Goal: Information Seeking & Learning: Learn about a topic

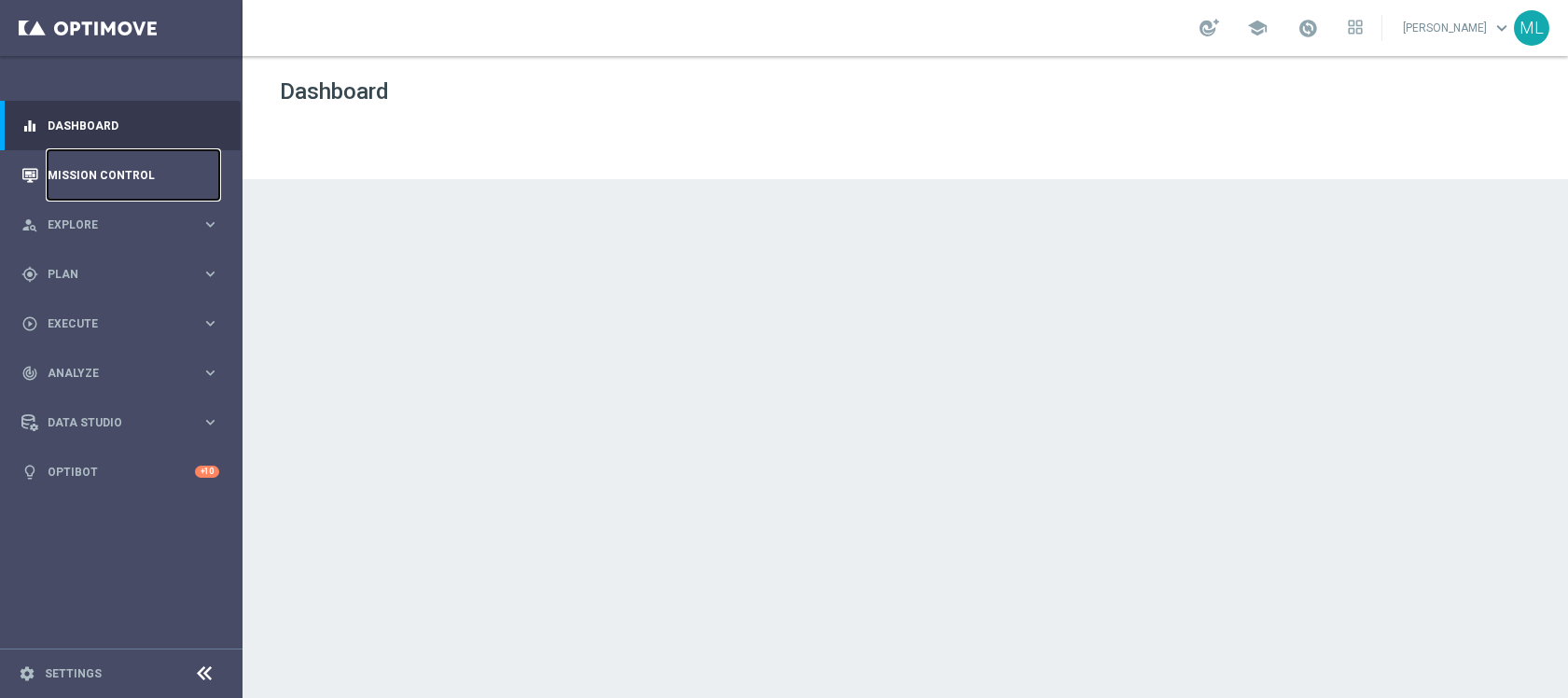
click at [104, 173] on link "Mission Control" at bounding box center [133, 175] width 172 height 50
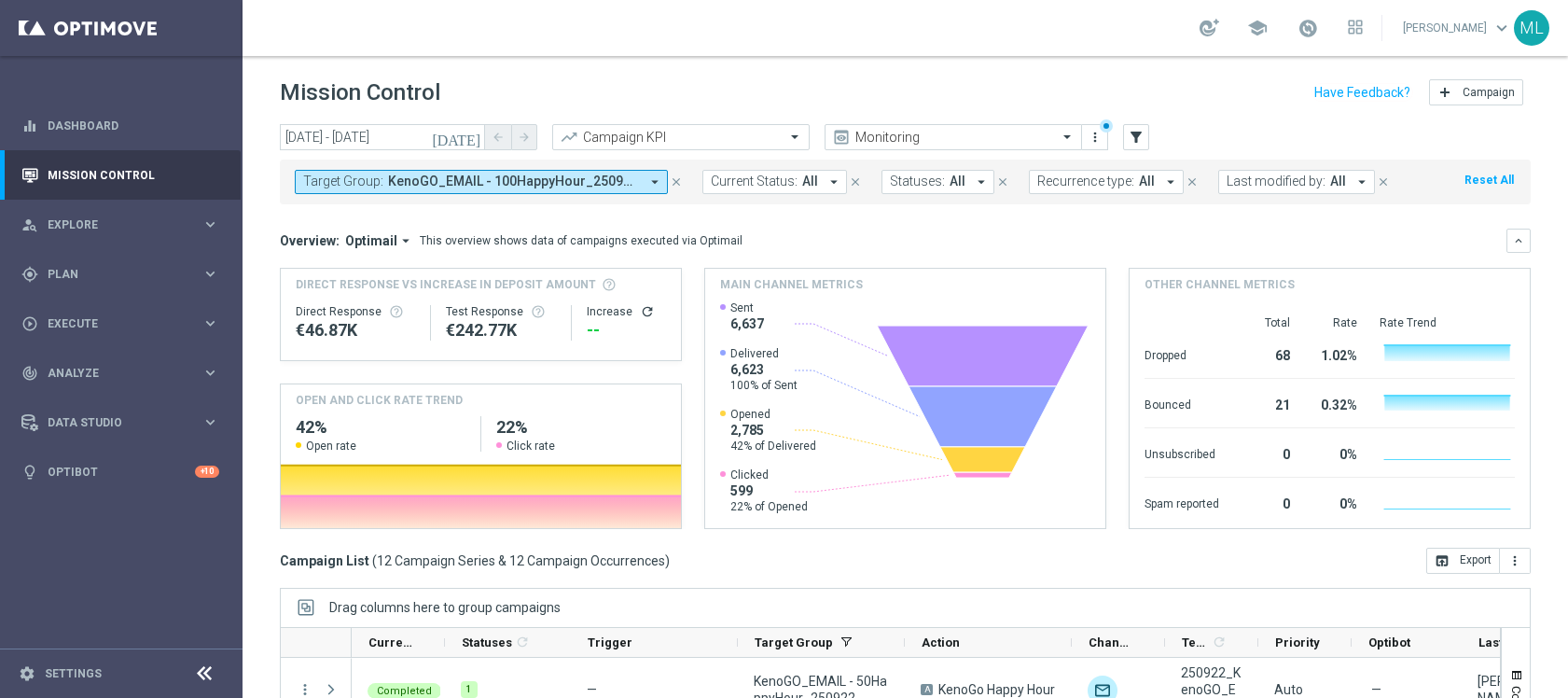
click at [476, 139] on icon "[DATE]" at bounding box center [457, 137] width 51 height 17
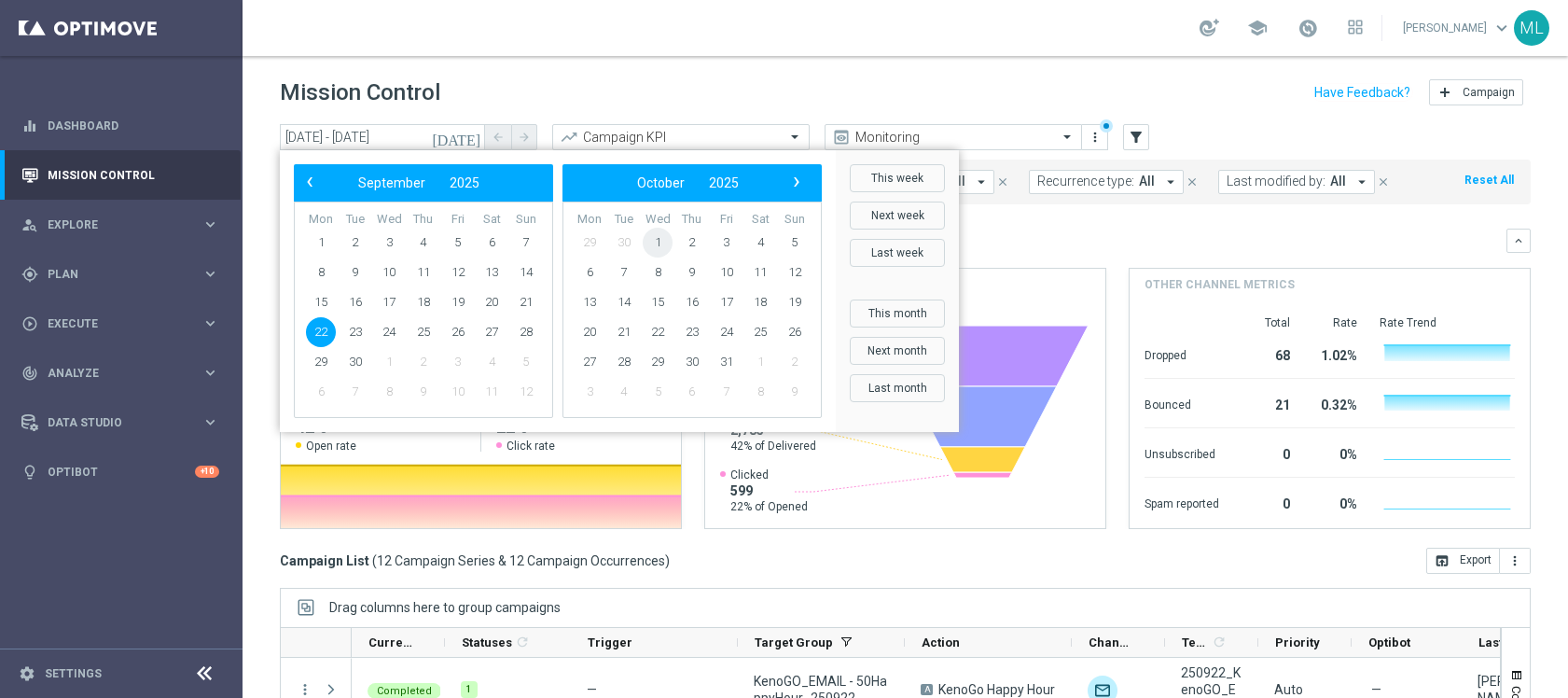
click at [660, 241] on span "1" at bounding box center [657, 242] width 30 height 30
click at [391, 238] on span "1" at bounding box center [388, 242] width 30 height 30
type input "01 Oct 2025 - 01 Oct 2025"
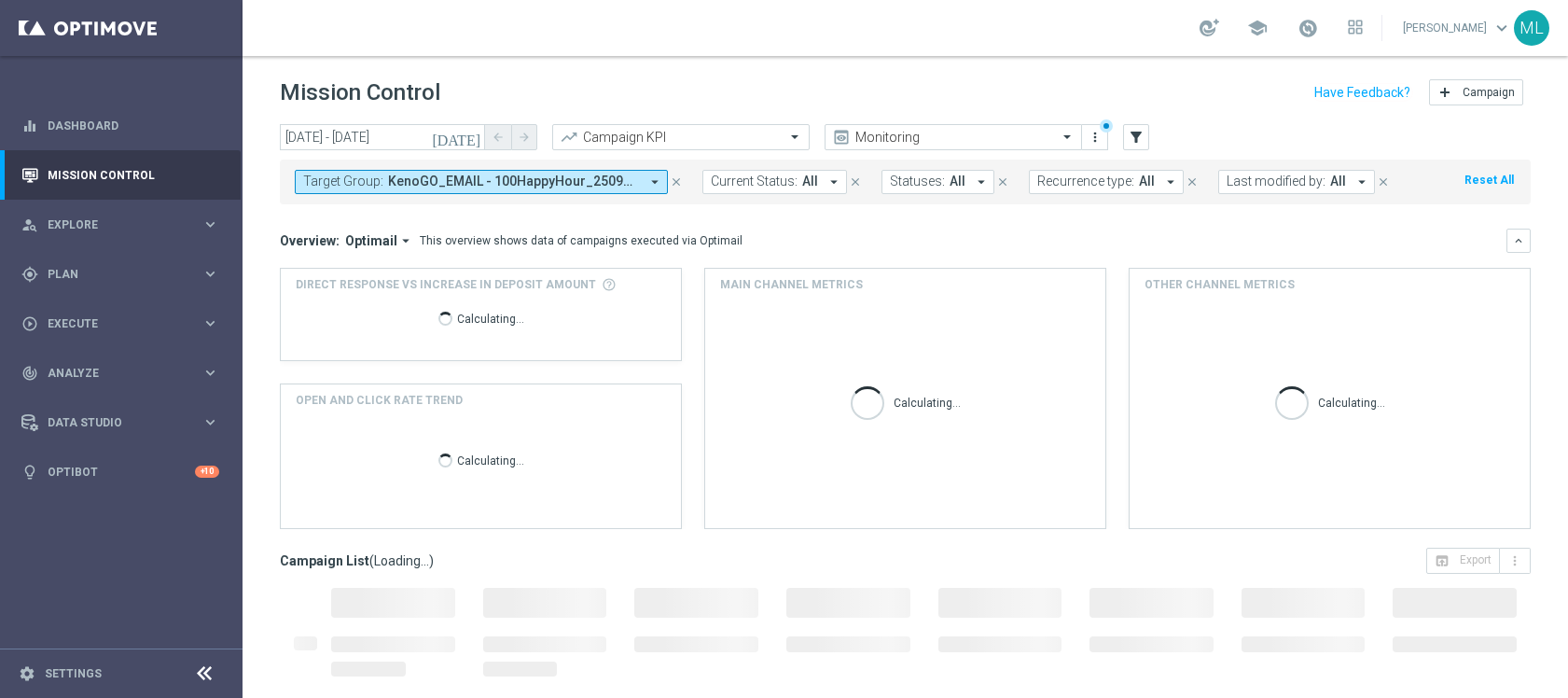
click at [639, 183] on button "Target Group: KenoGO_EMAIL - 100HappyHour_250922, KenoGO_EMAIL - 200HappyHour_2…" at bounding box center [481, 181] width 373 height 24
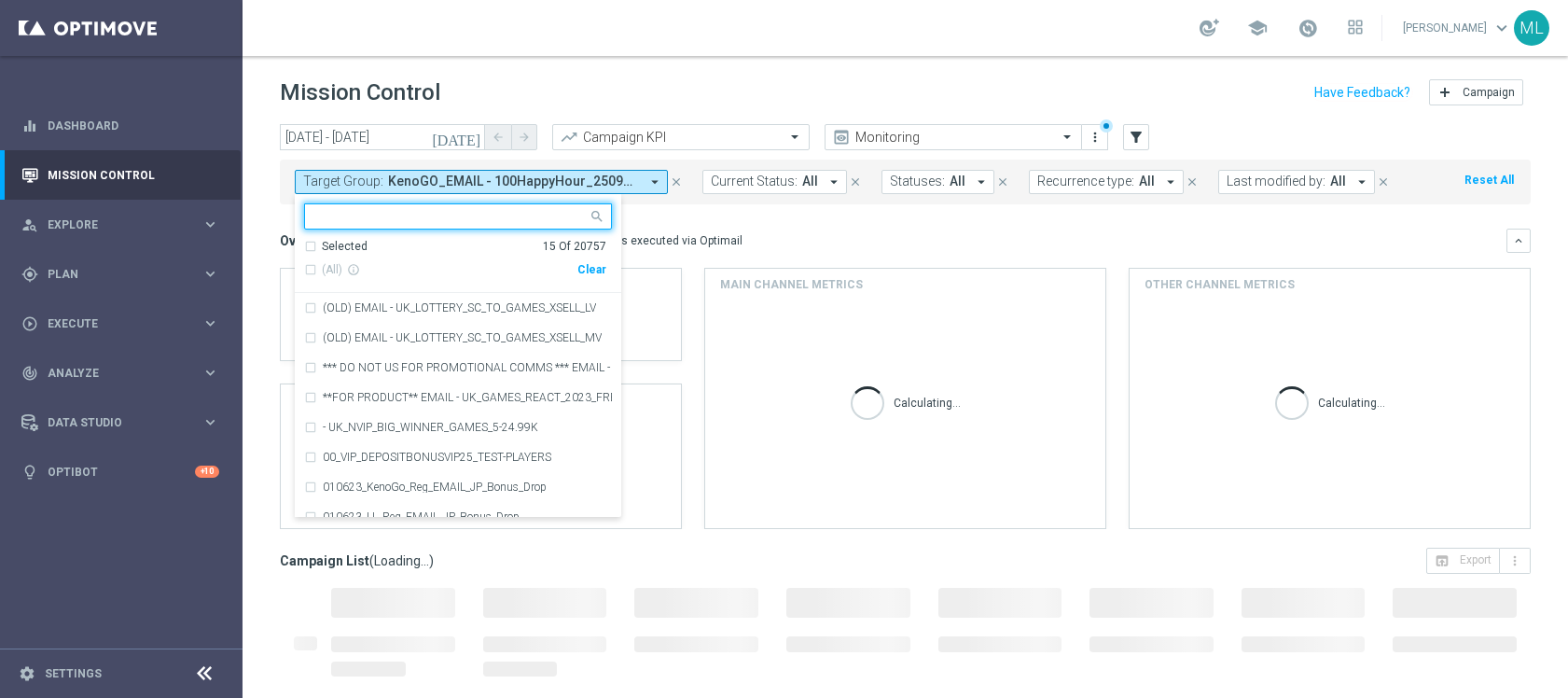
click at [0, 0] on div "Clear" at bounding box center [0, 0] width 0 height 0
click at [499, 216] on input "text" at bounding box center [450, 217] width 273 height 16
click at [311, 270] on div "(All Search Results)" at bounding box center [440, 269] width 273 height 16
type input "251001"
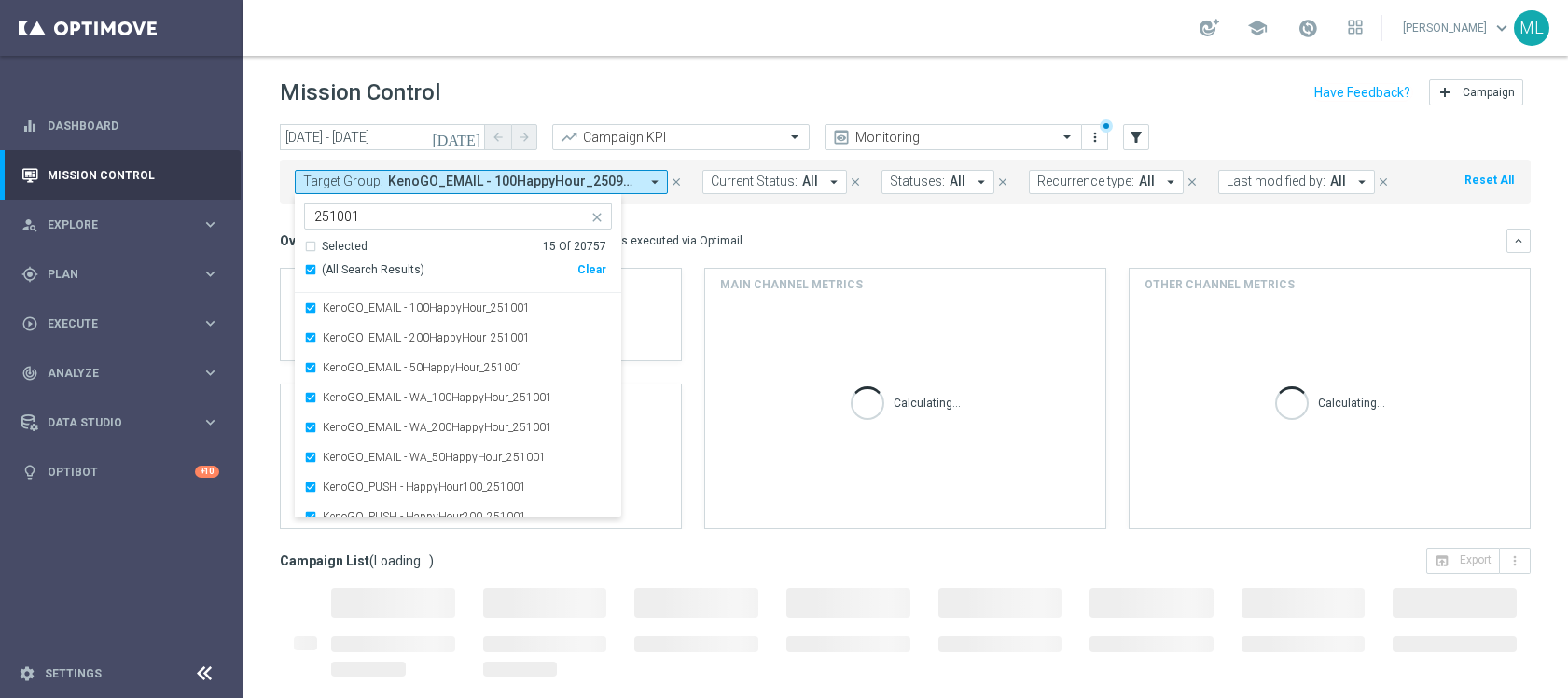
click at [661, 218] on mini-dashboard "Overview: Optimail arrow_drop_down This overview shows data of campaigns execut…" at bounding box center [905, 376] width 1251 height 343
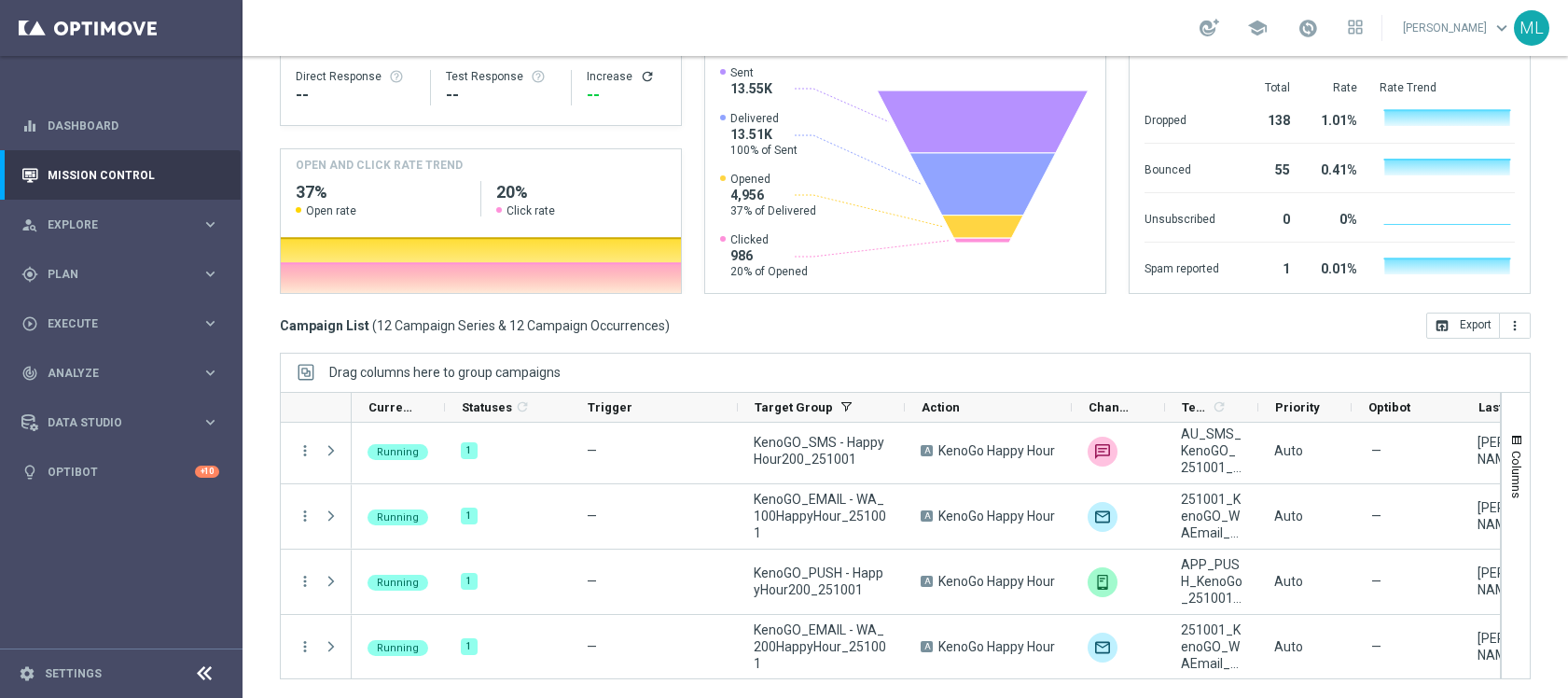
scroll to position [528, 0]
click at [905, 407] on div "Action" at bounding box center [988, 407] width 167 height 30
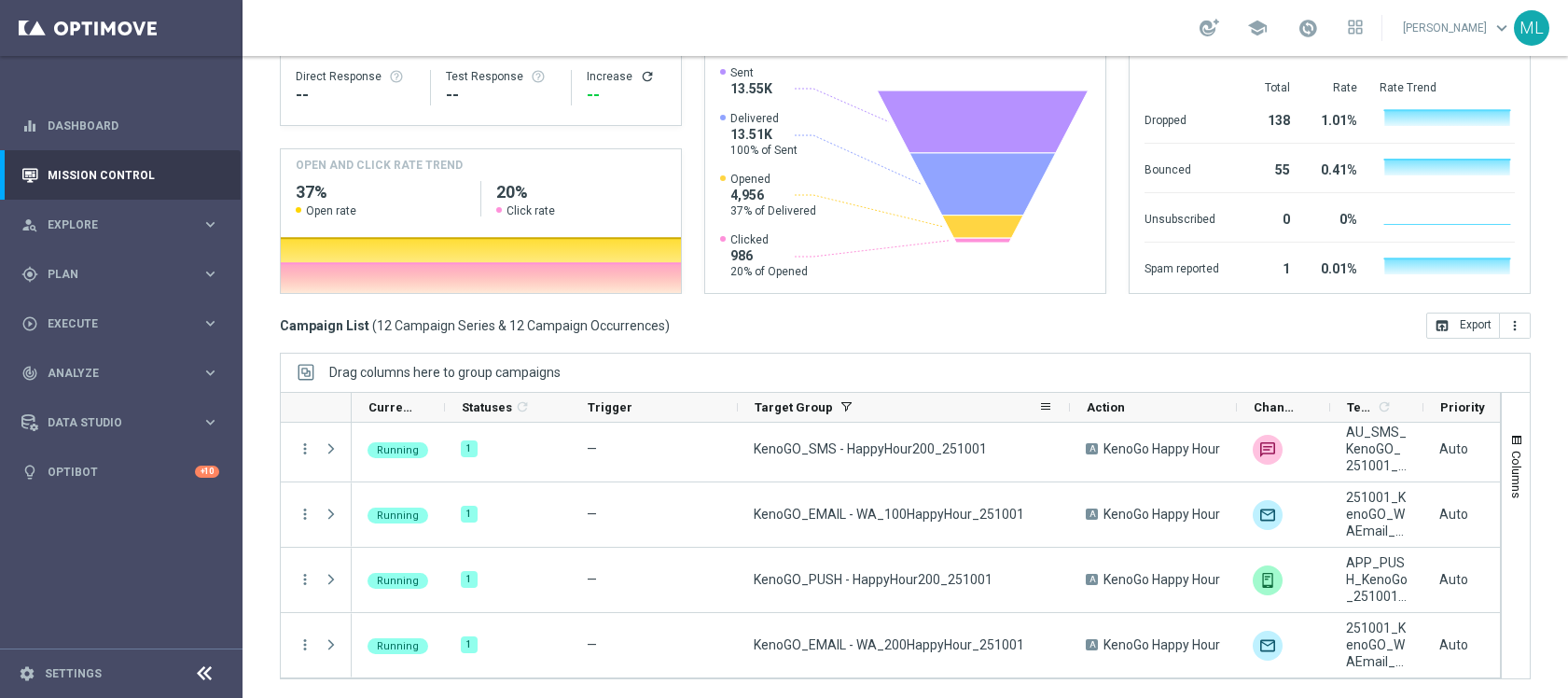
drag, startPoint x: 901, startPoint y: 408, endPoint x: 1066, endPoint y: 407, distance: 165.0
click at [1066, 407] on div at bounding box center [1070, 407] width 8 height 29
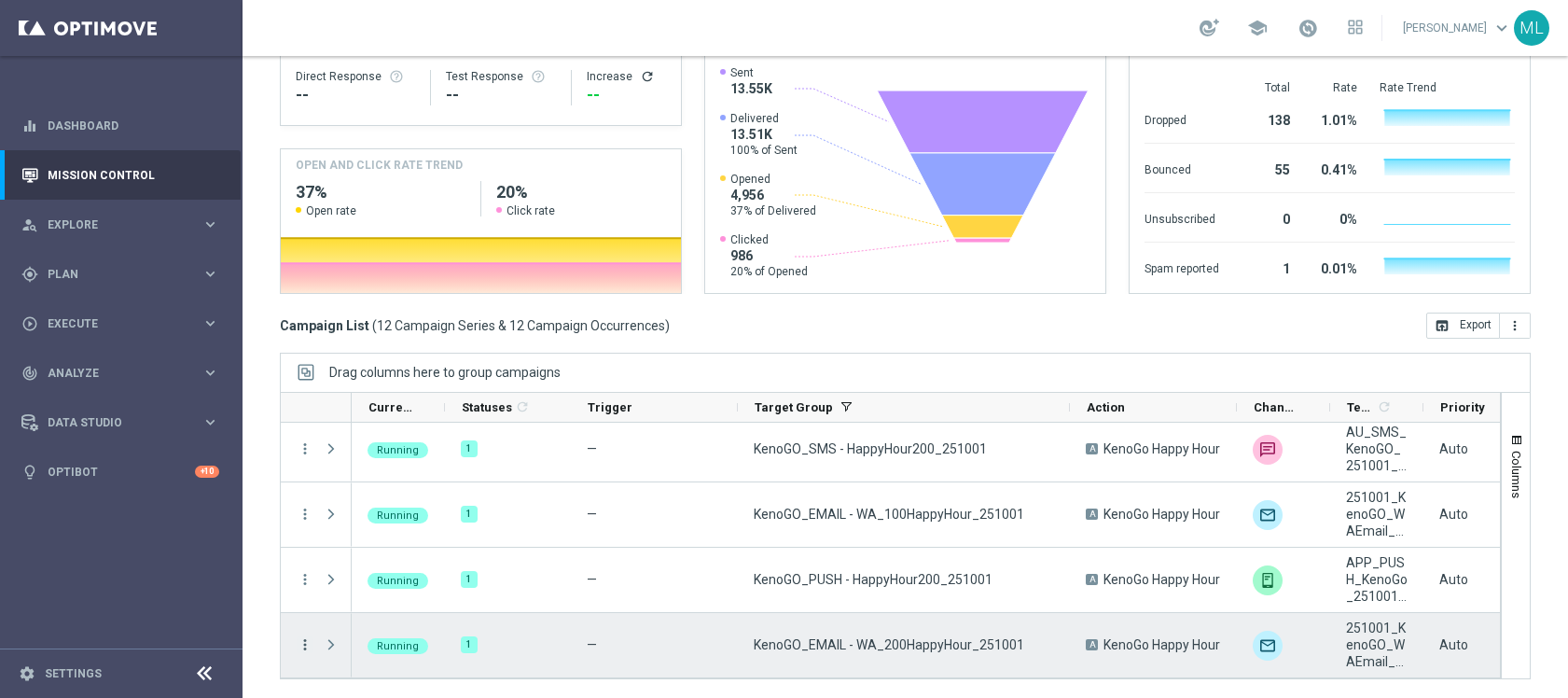
click at [304, 645] on icon "more_vert" at bounding box center [305, 645] width 17 height 17
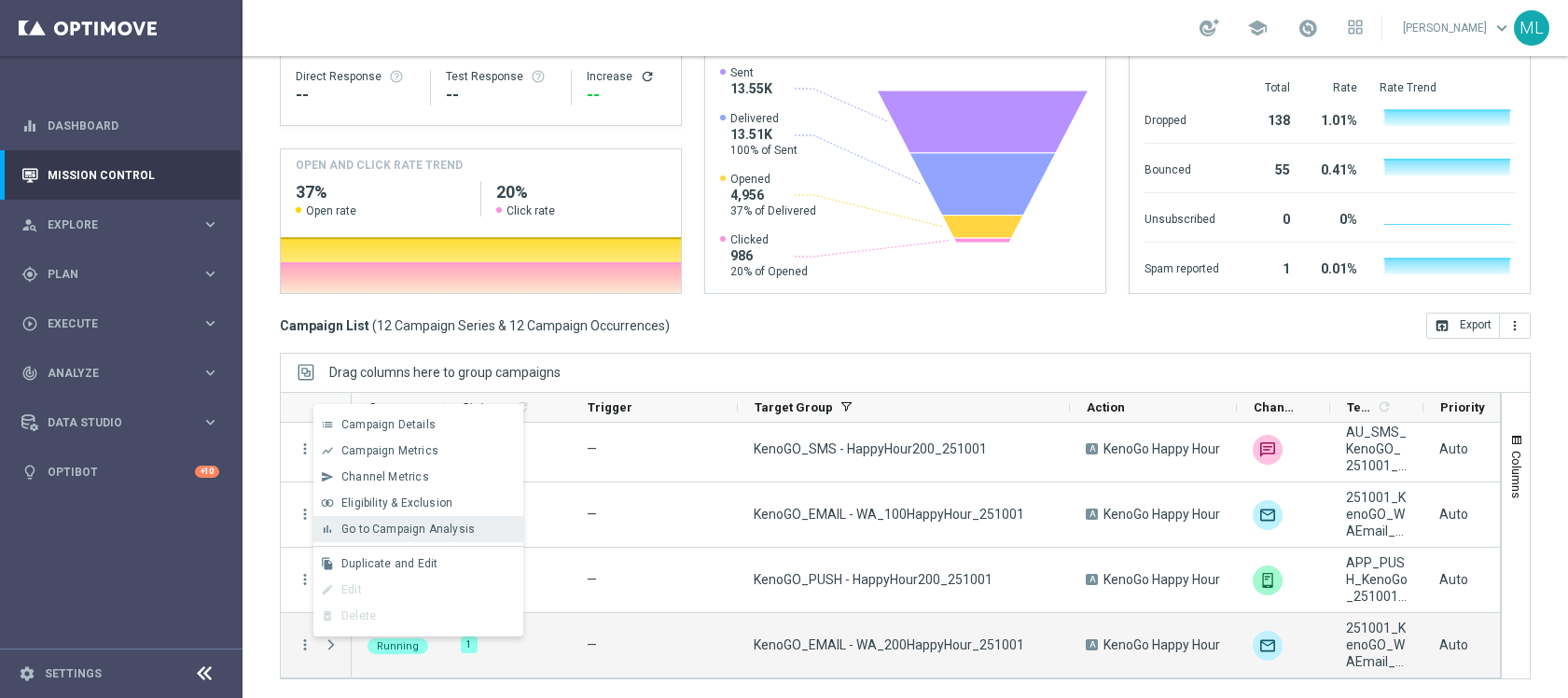
click at [372, 536] on div "bar_chart Go to Campaign Analysis" at bounding box center [418, 528] width 210 height 26
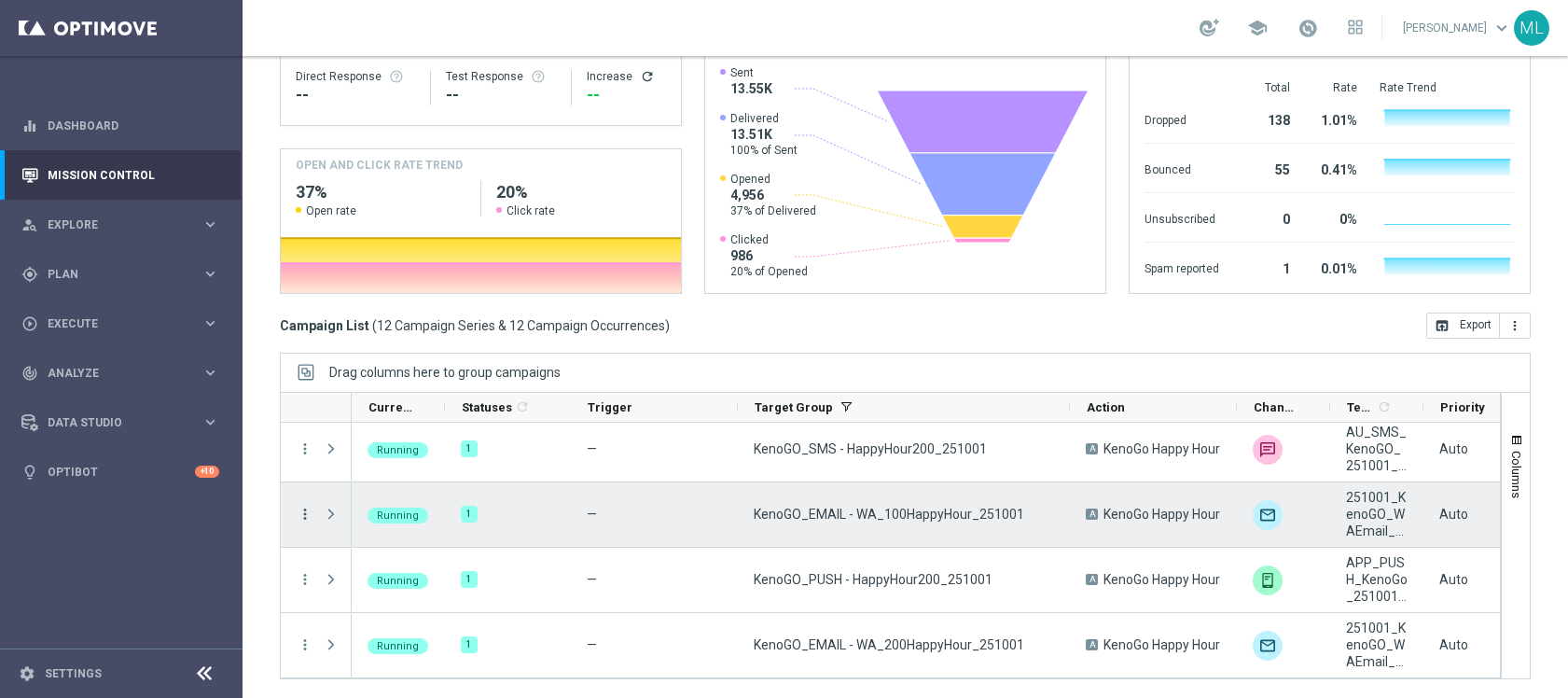
click at [306, 513] on icon "more_vert" at bounding box center [305, 514] width 17 height 17
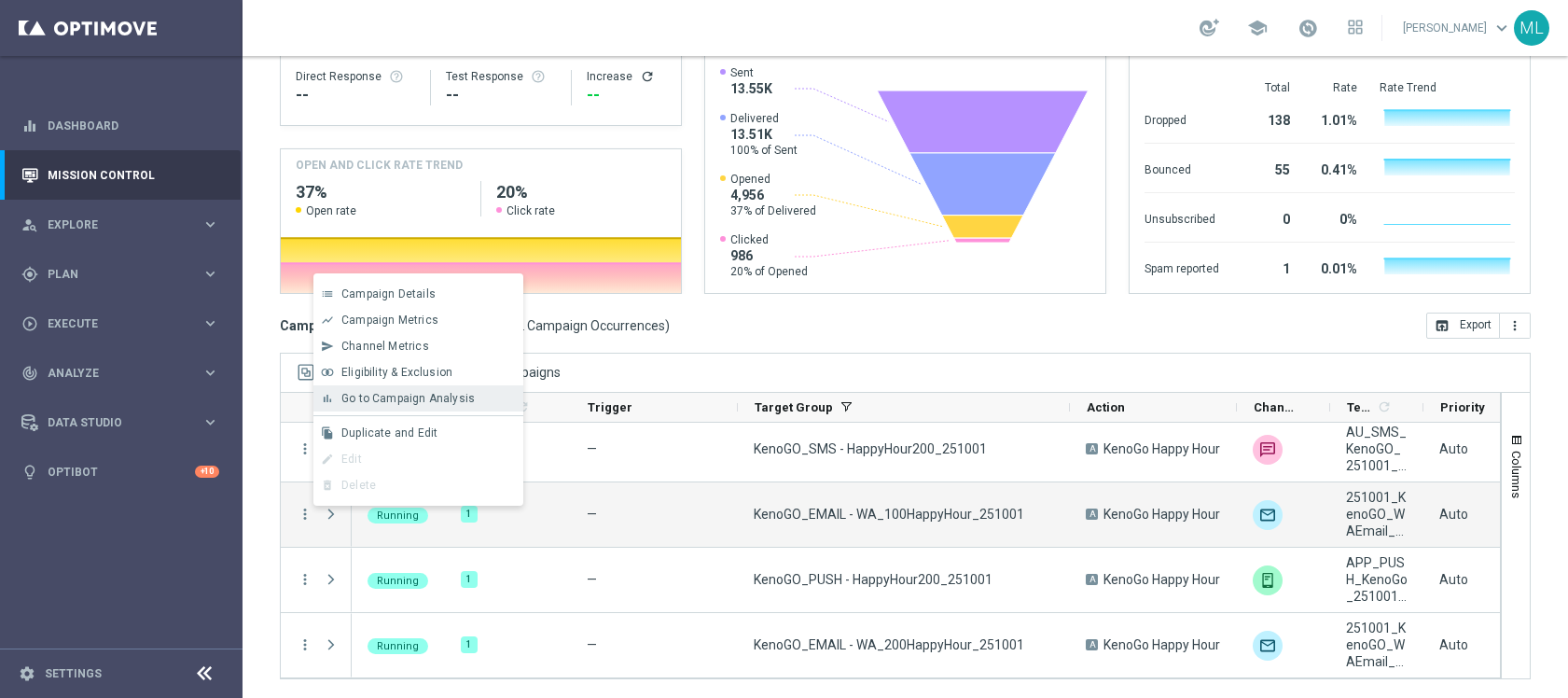
click at [389, 405] on div "bar_chart Go to Campaign Analysis" at bounding box center [418, 398] width 210 height 26
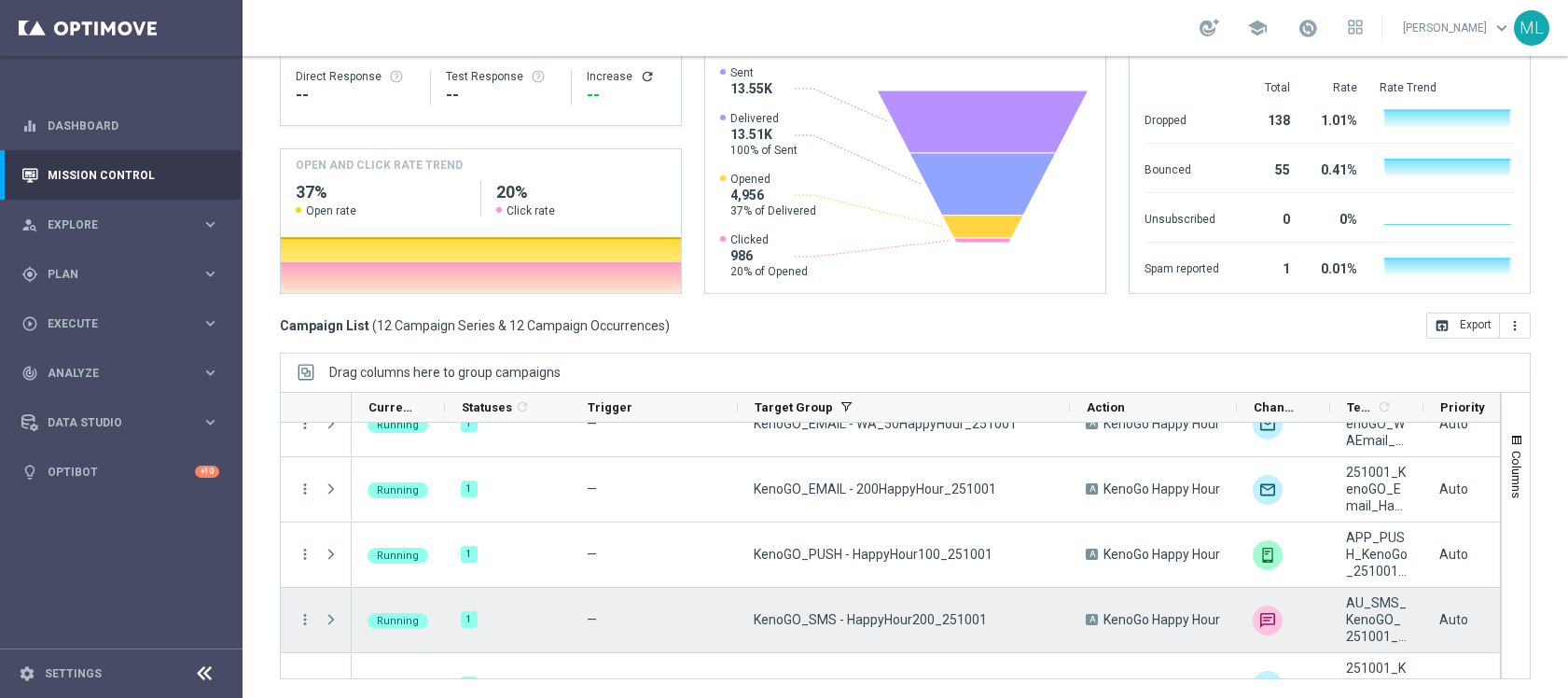
scroll to position [353, 0]
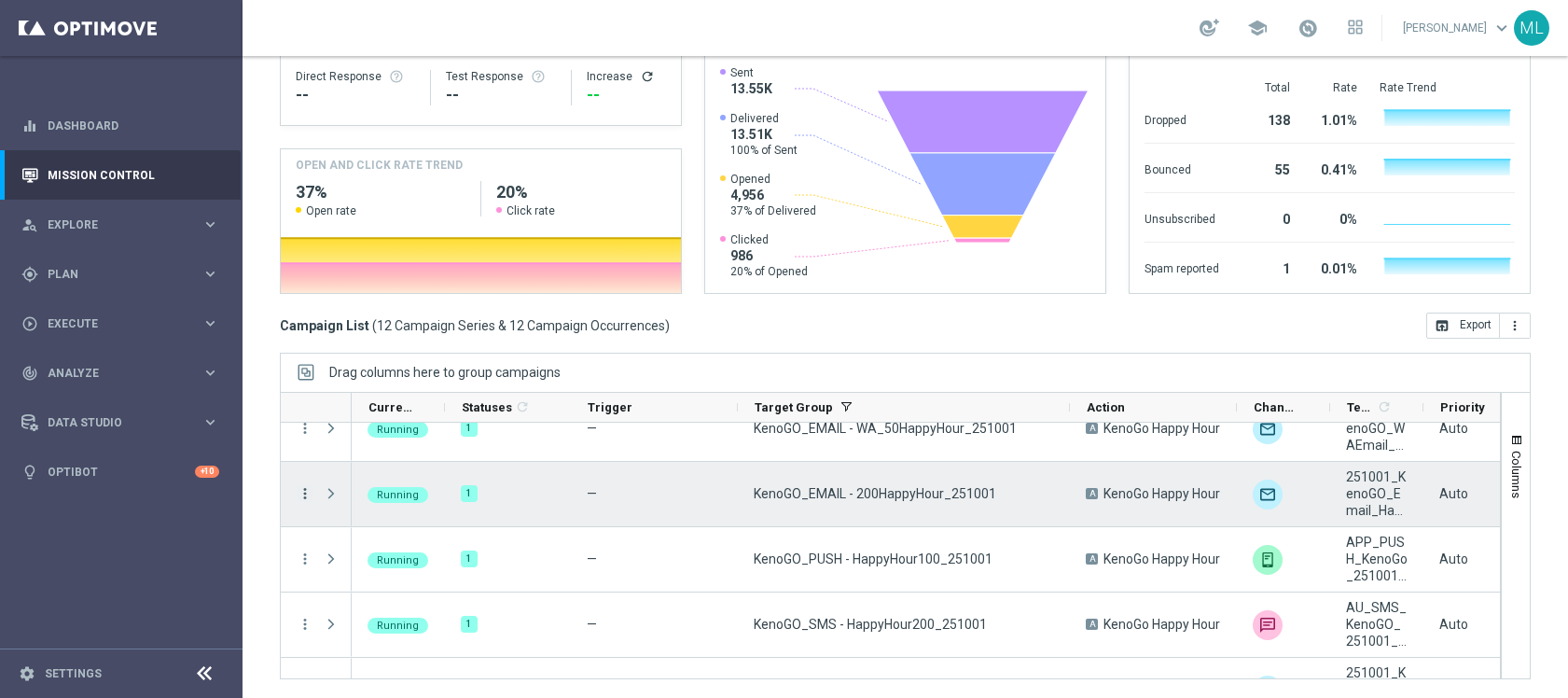
click at [306, 495] on icon "more_vert" at bounding box center [305, 494] width 17 height 17
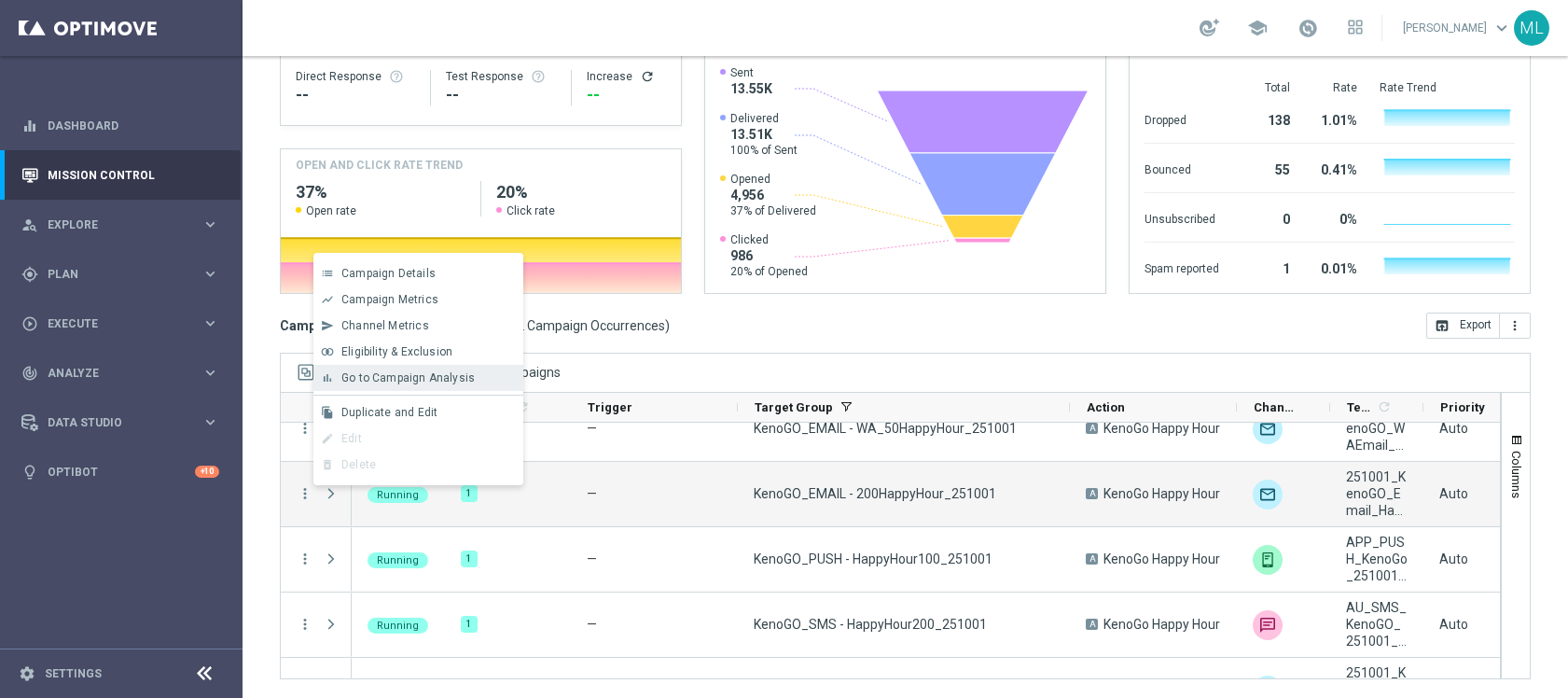
click at [379, 380] on span "Go to Campaign Analysis" at bounding box center [407, 378] width 133 height 13
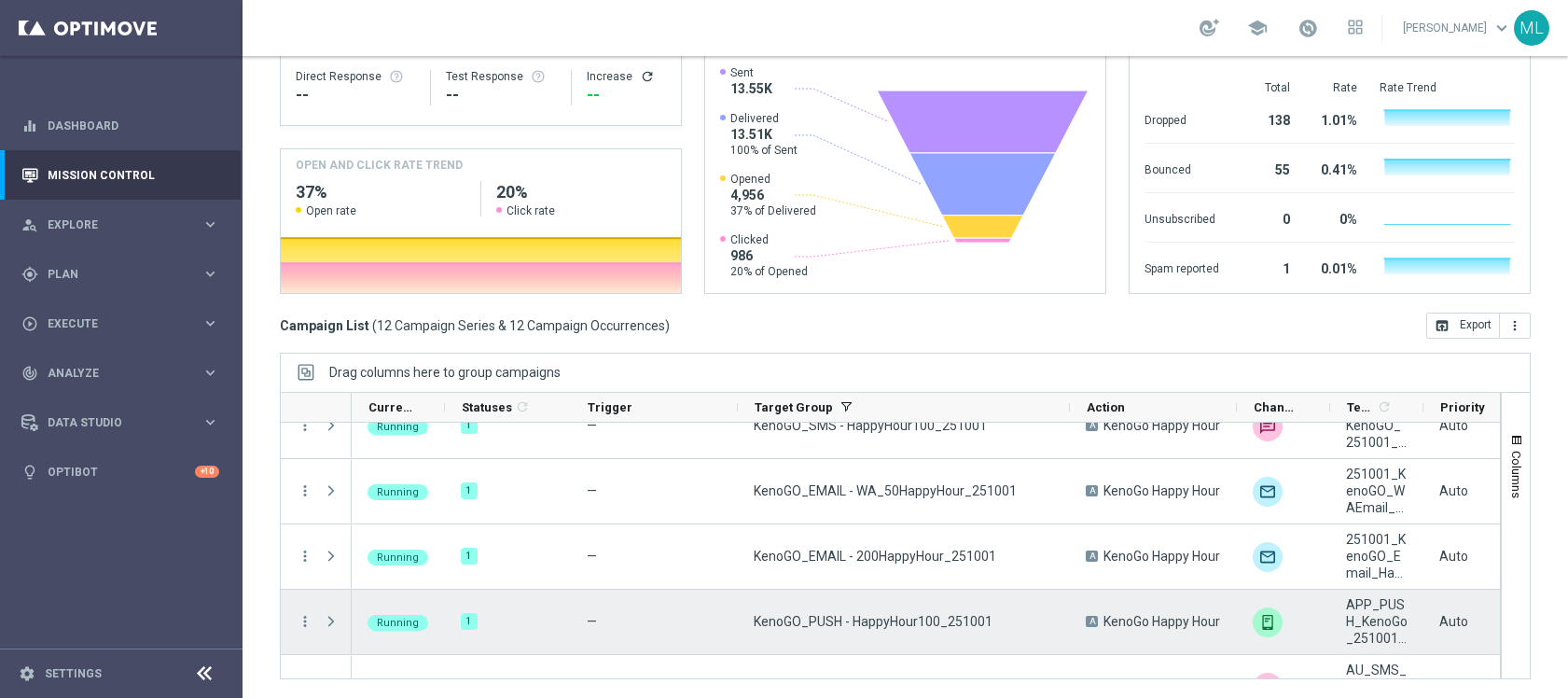
scroll to position [290, 0]
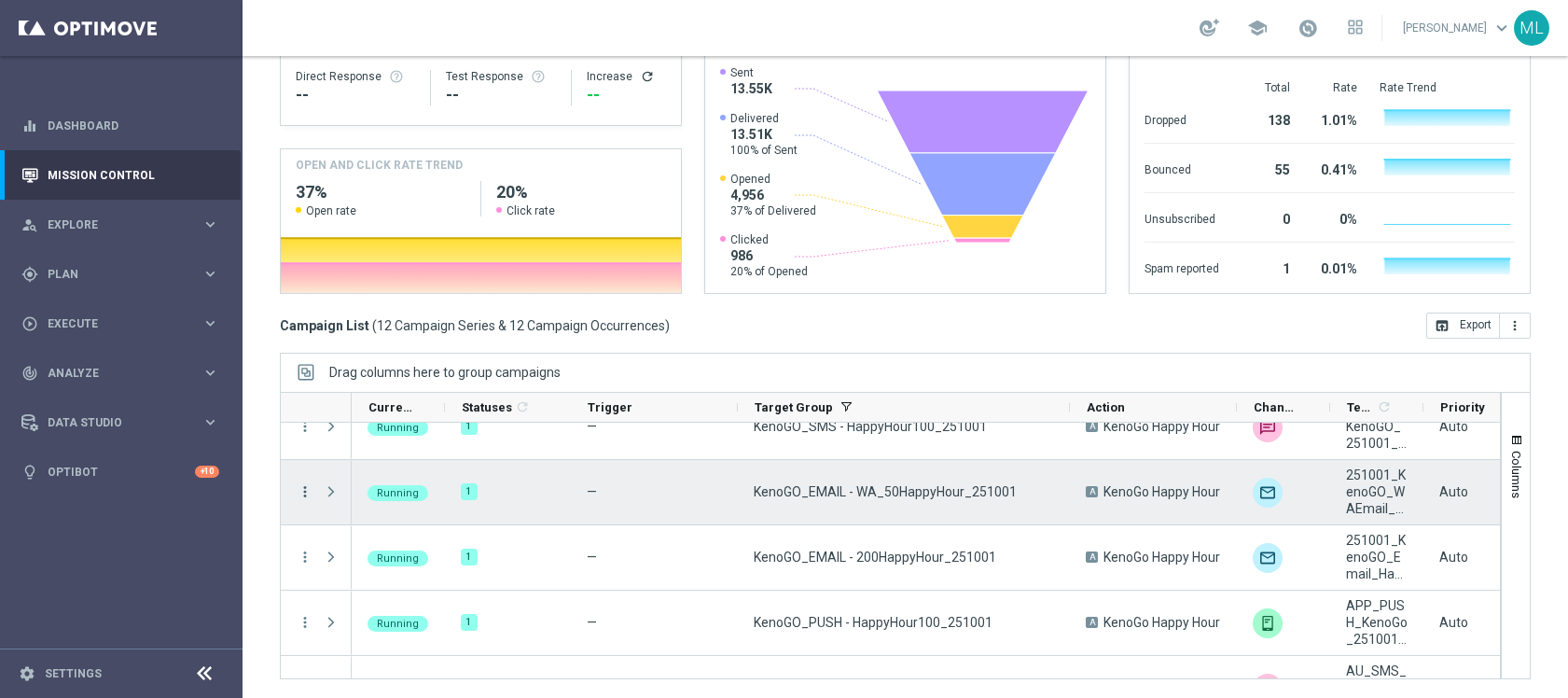
click at [304, 493] on icon "more_vert" at bounding box center [305, 492] width 17 height 17
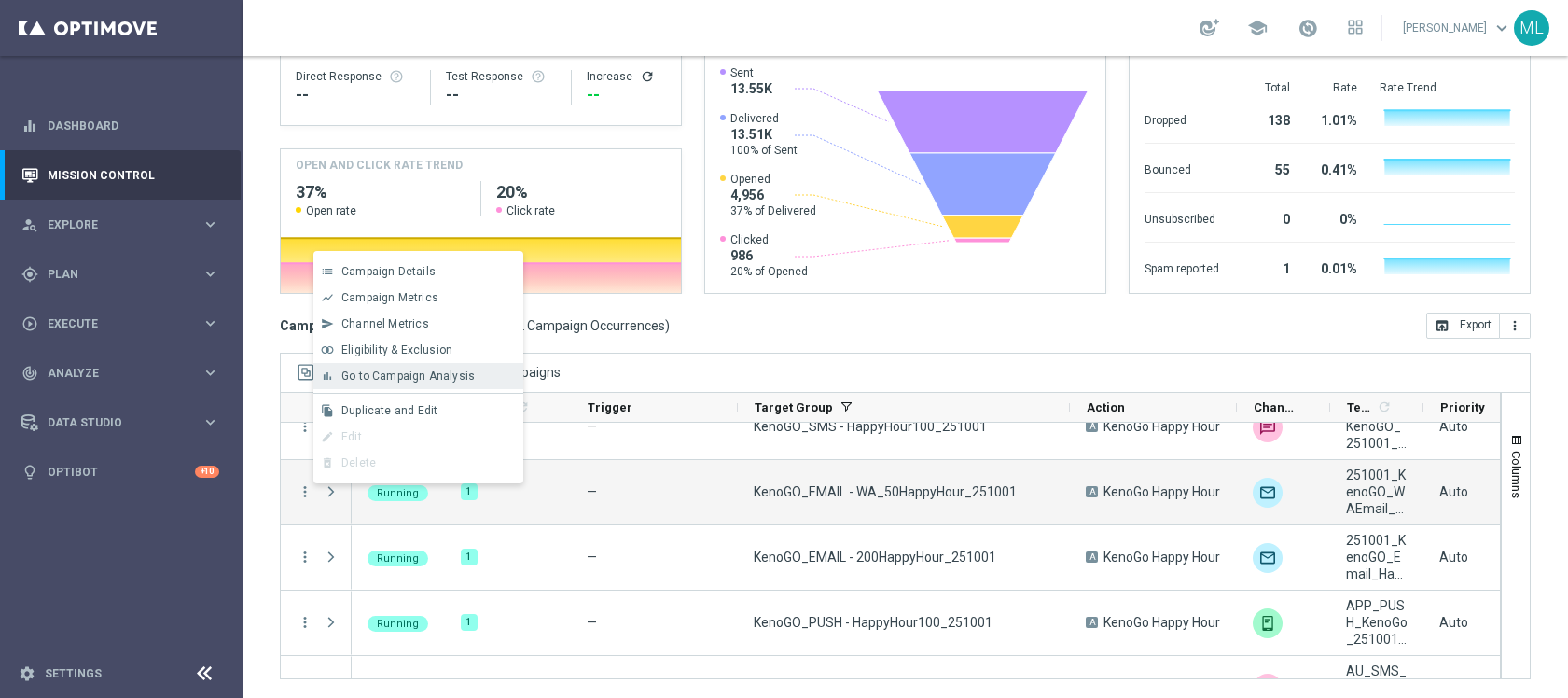
click at [412, 370] on span "Go to Campaign Analysis" at bounding box center [407, 376] width 133 height 13
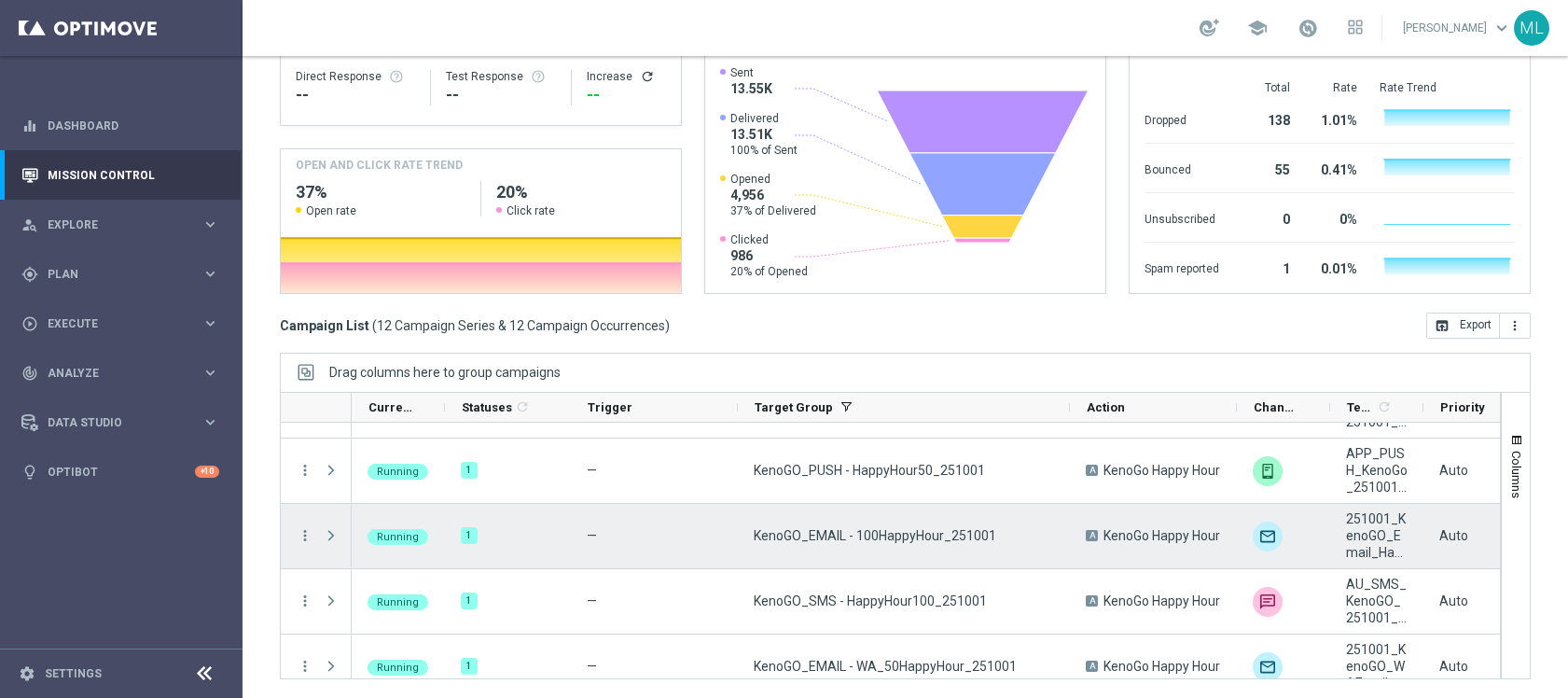
scroll to position [122, 0]
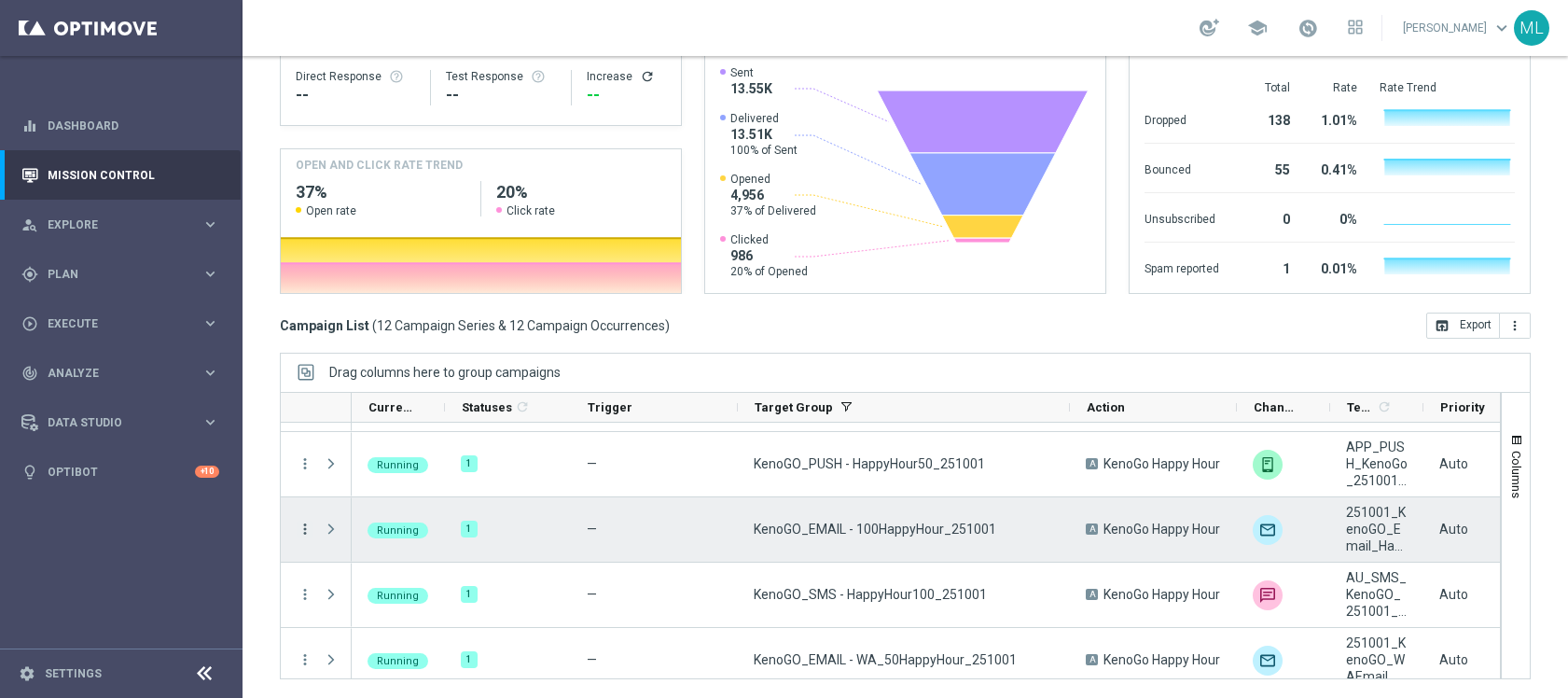
click at [304, 530] on icon "more_vert" at bounding box center [305, 529] width 17 height 17
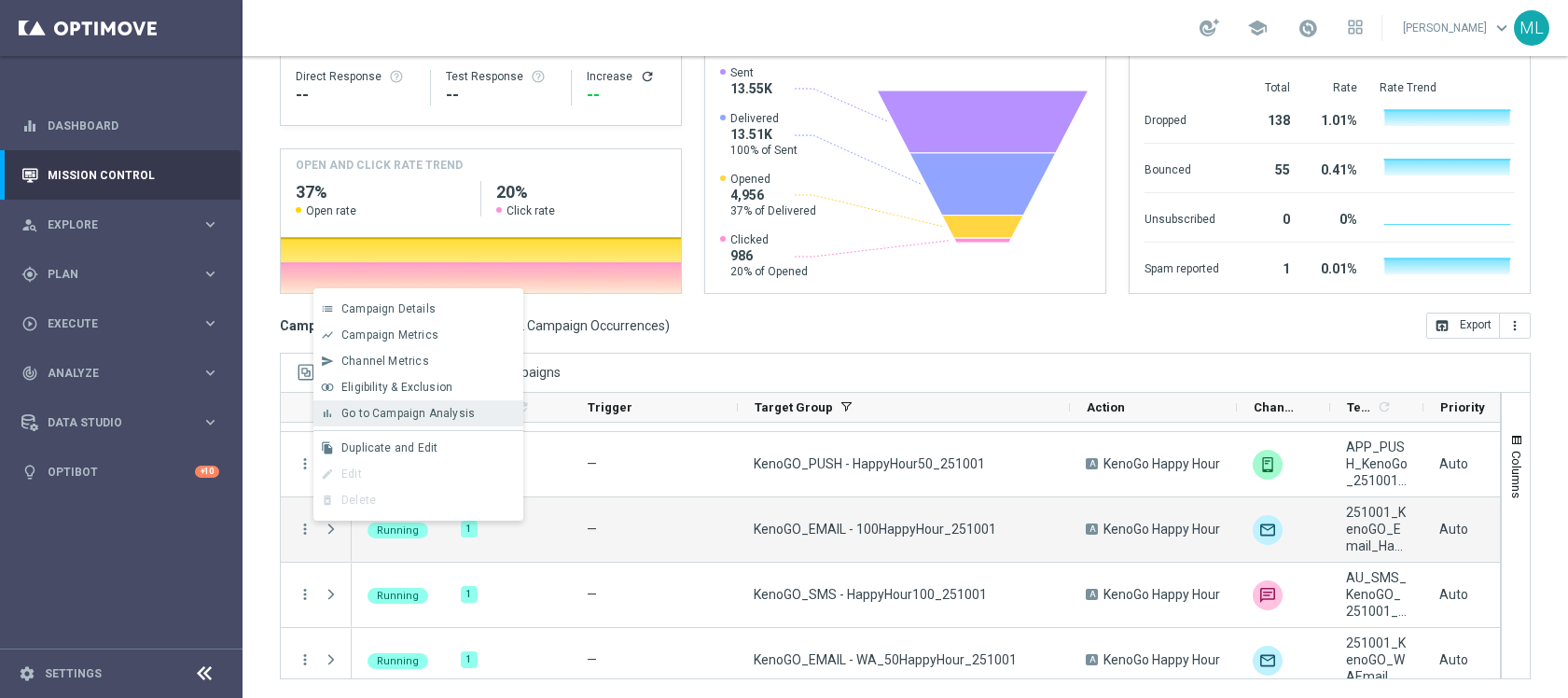
click at [375, 424] on div "bar_chart Go to Campaign Analysis" at bounding box center [418, 412] width 210 height 26
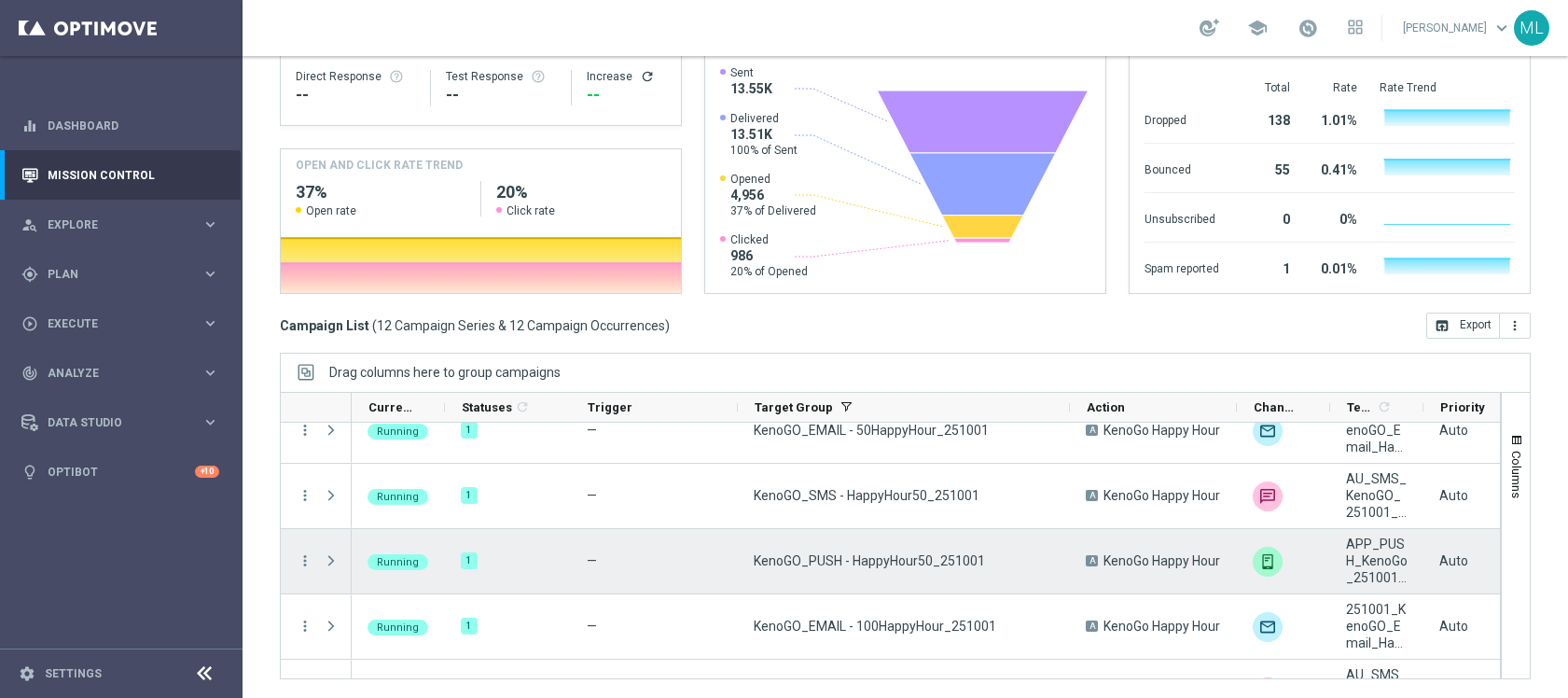
scroll to position [0, 0]
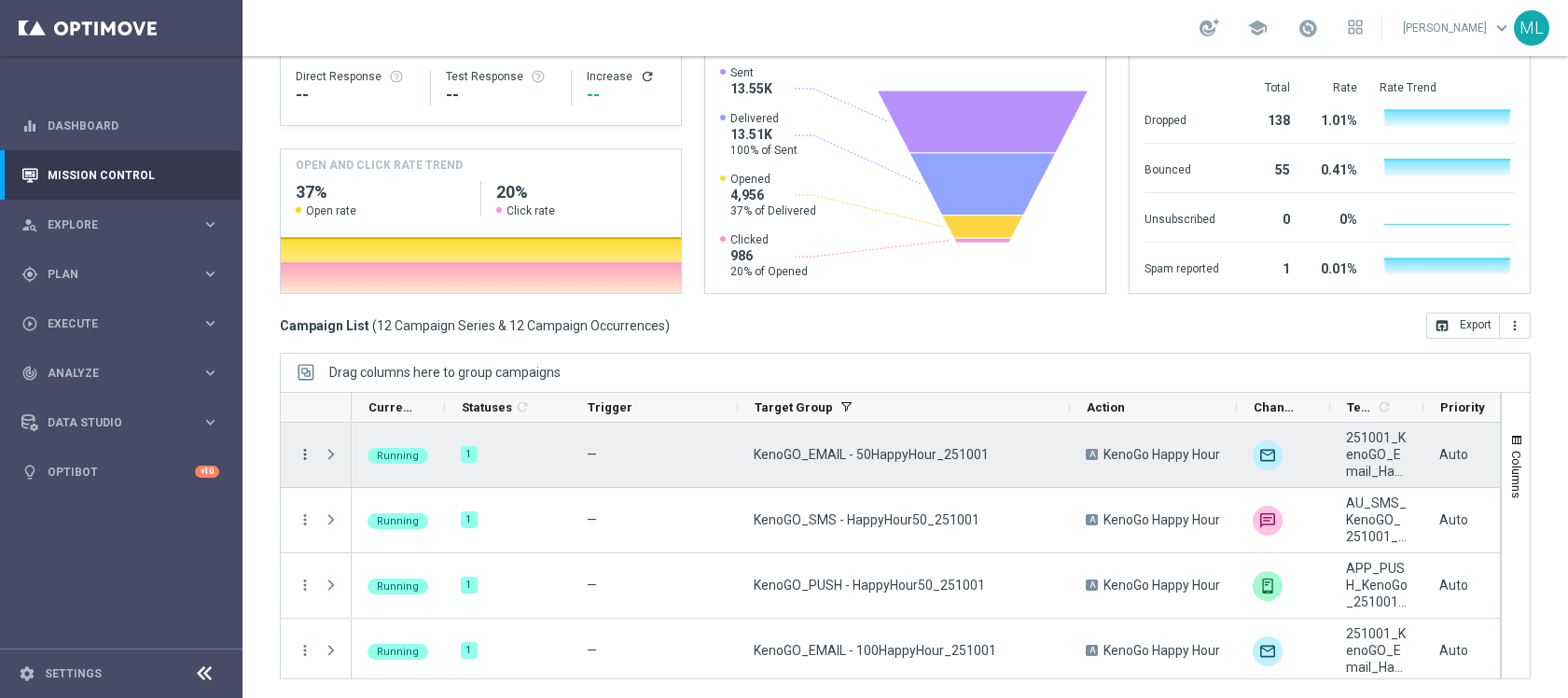
click at [307, 451] on icon "more_vert" at bounding box center [305, 454] width 17 height 17
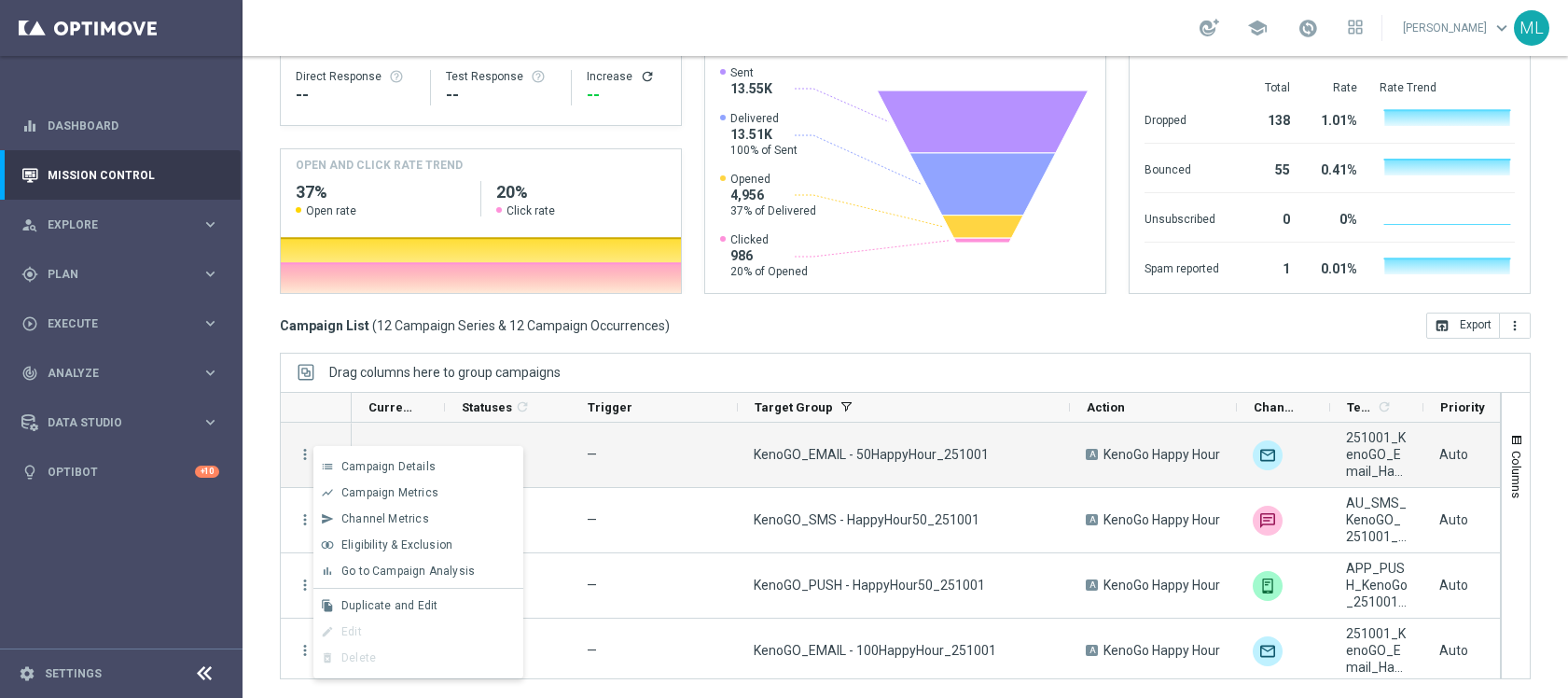
click at [385, 573] on span "Go to Campaign Analysis" at bounding box center [407, 571] width 133 height 13
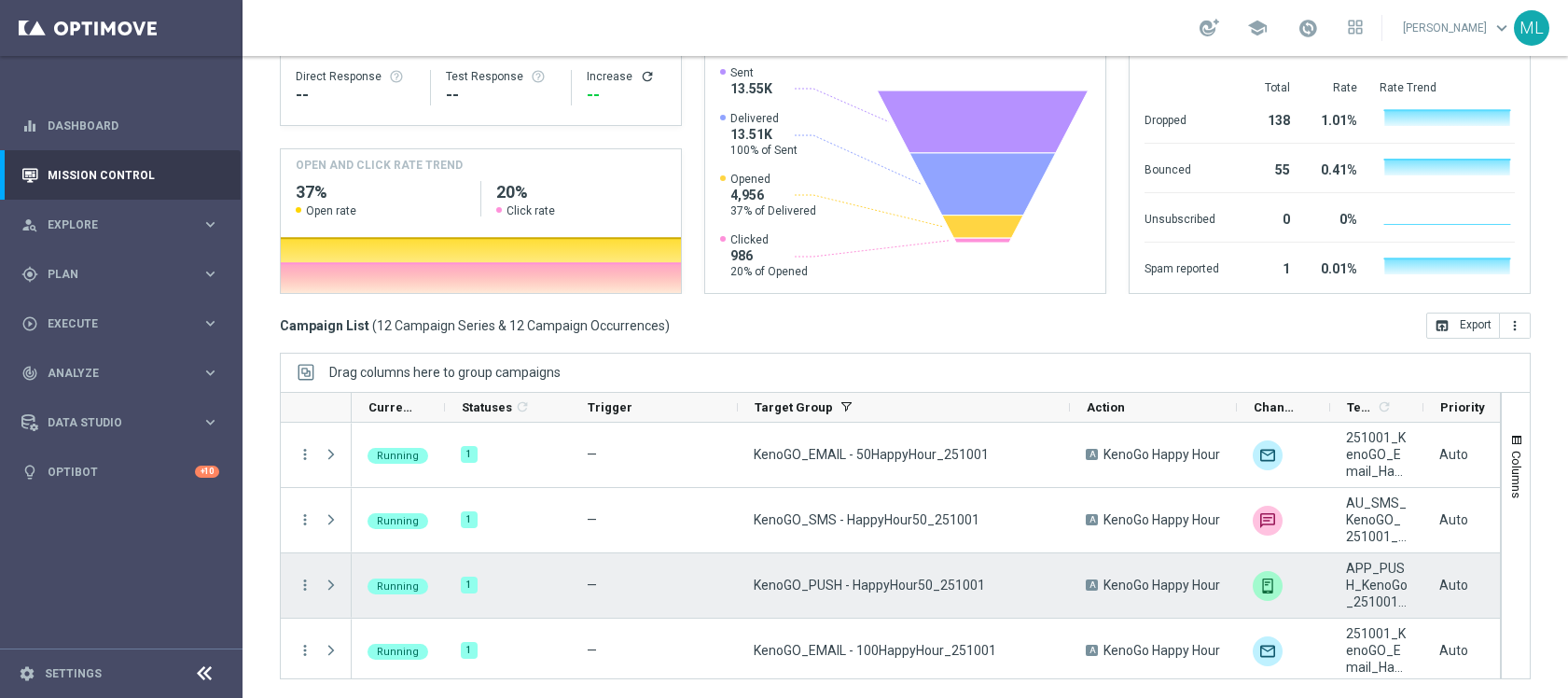
scroll to position [197, 0]
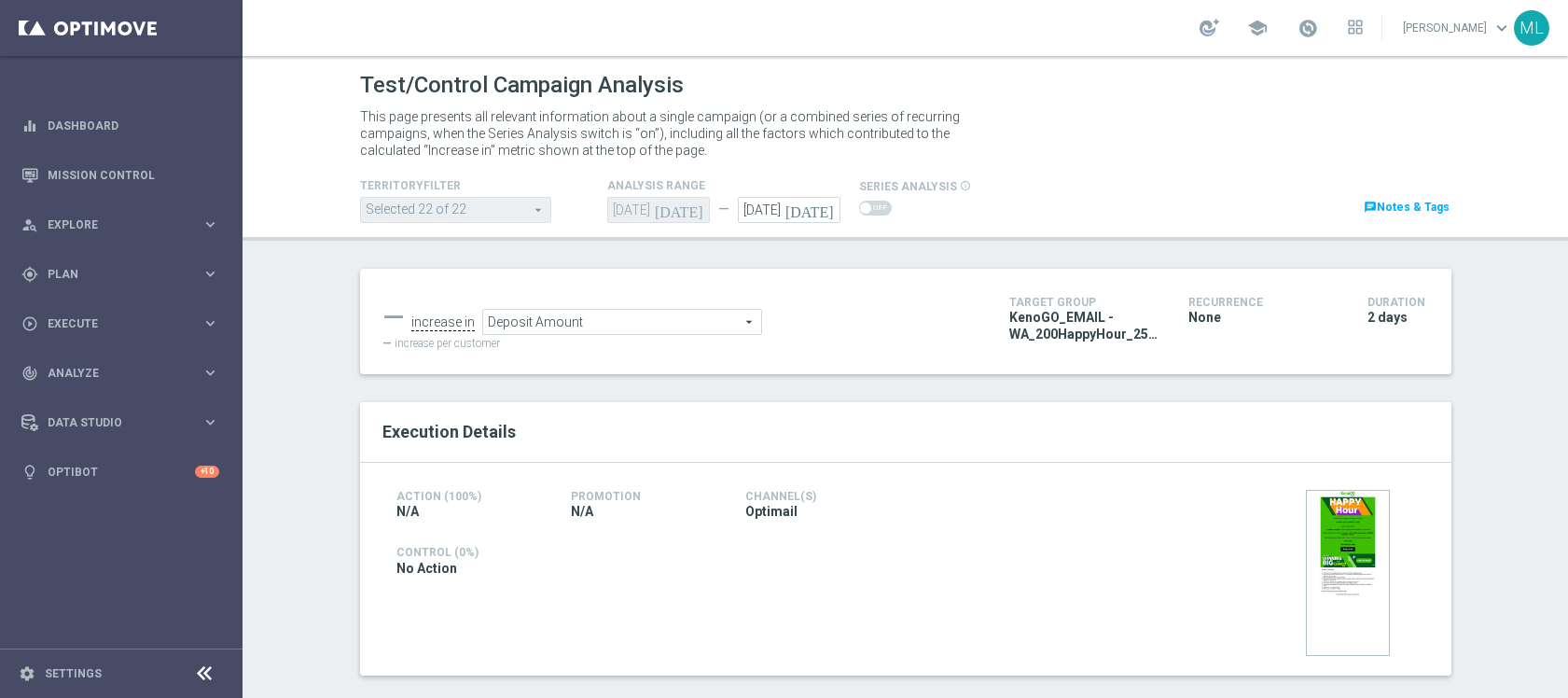
click at [824, 207] on icon "[DATE]" at bounding box center [812, 206] width 55 height 20
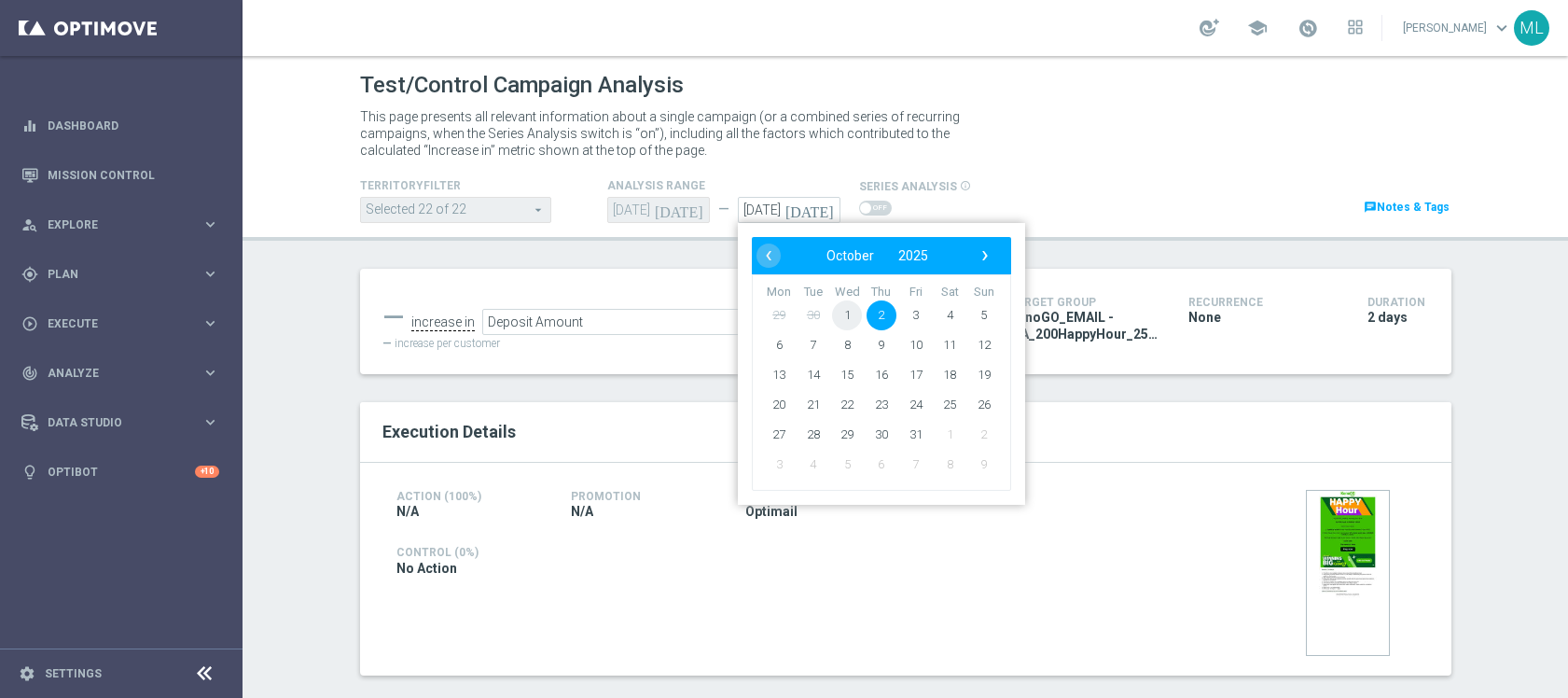
click at [848, 311] on span "1" at bounding box center [846, 314] width 30 height 30
type input "[DATE]"
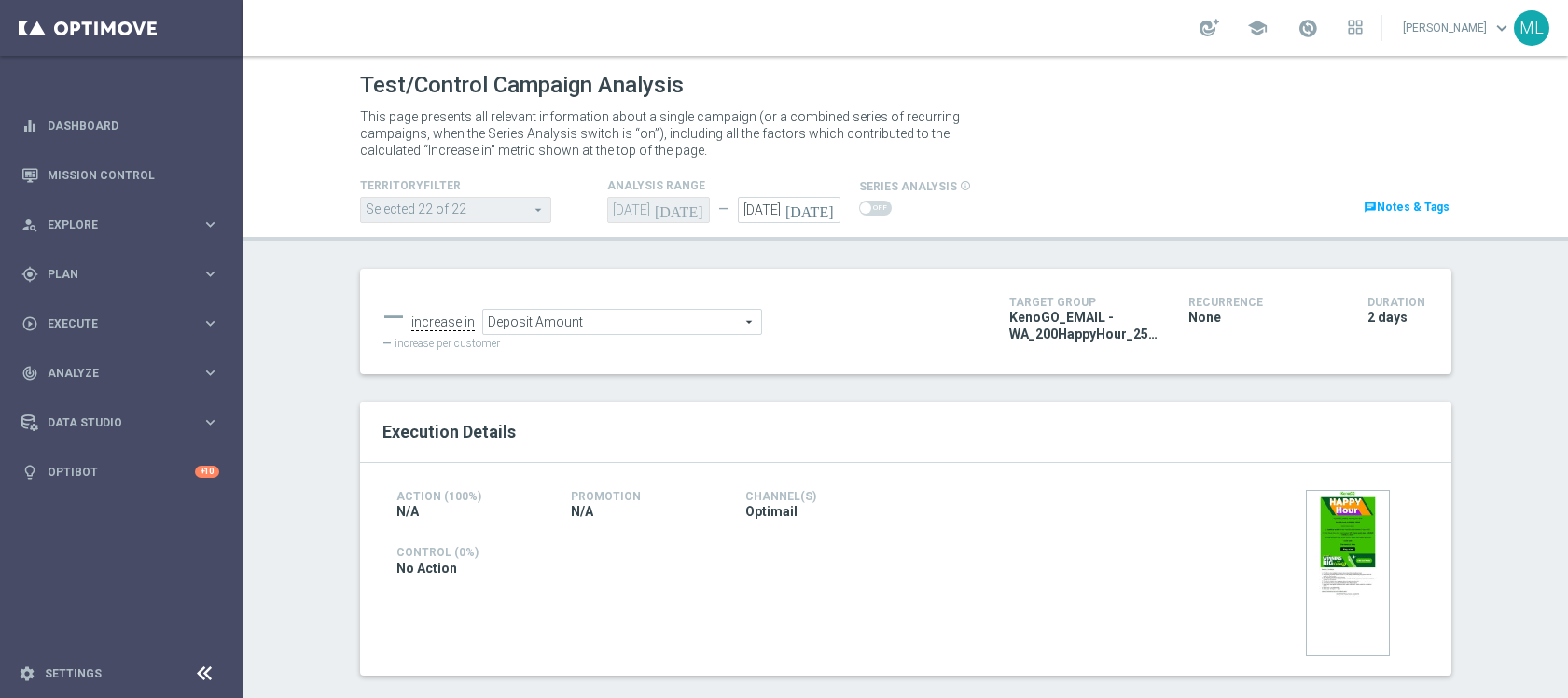
click at [729, 319] on span "Deposit Amount" at bounding box center [622, 321] width 278 height 24
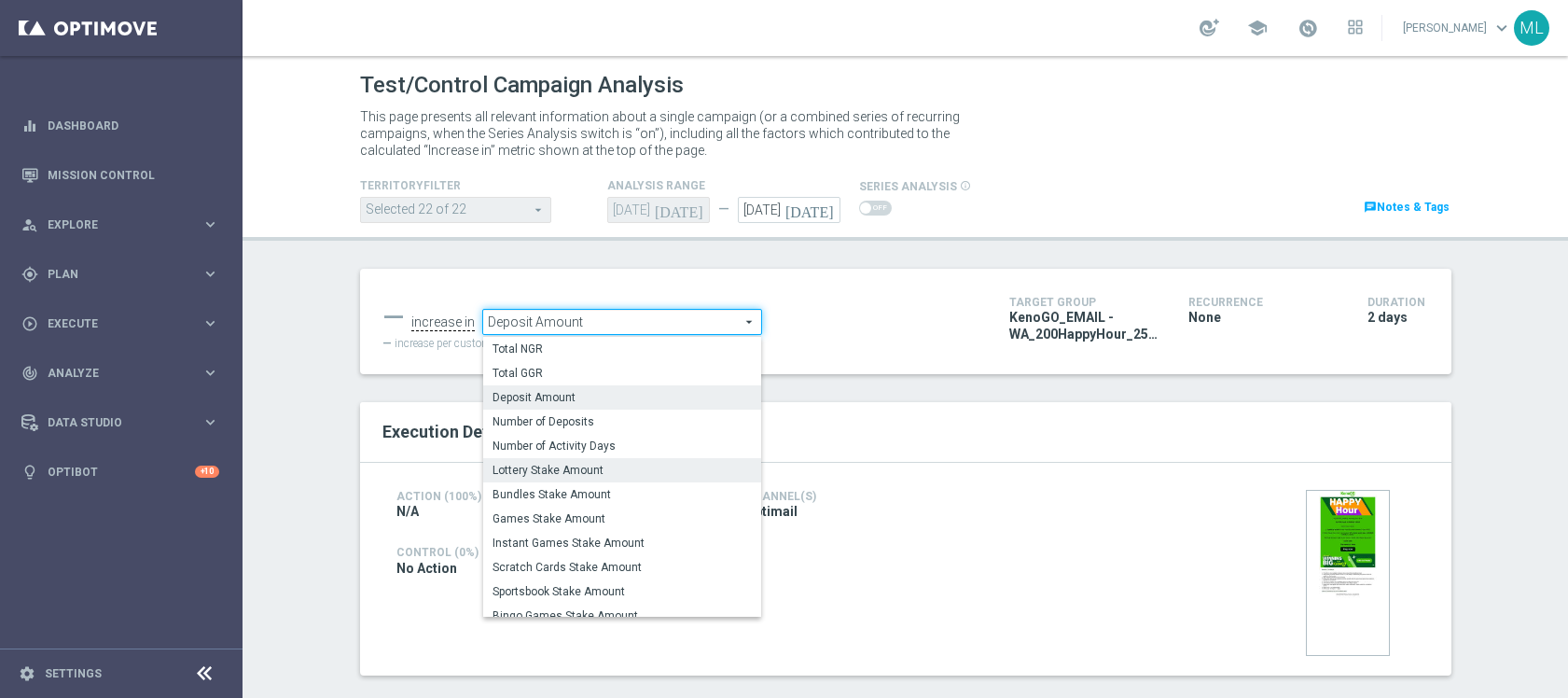
click at [663, 458] on label "Lottery Stake Amount" at bounding box center [622, 470] width 278 height 24
type input "Lottery Stake Amount"
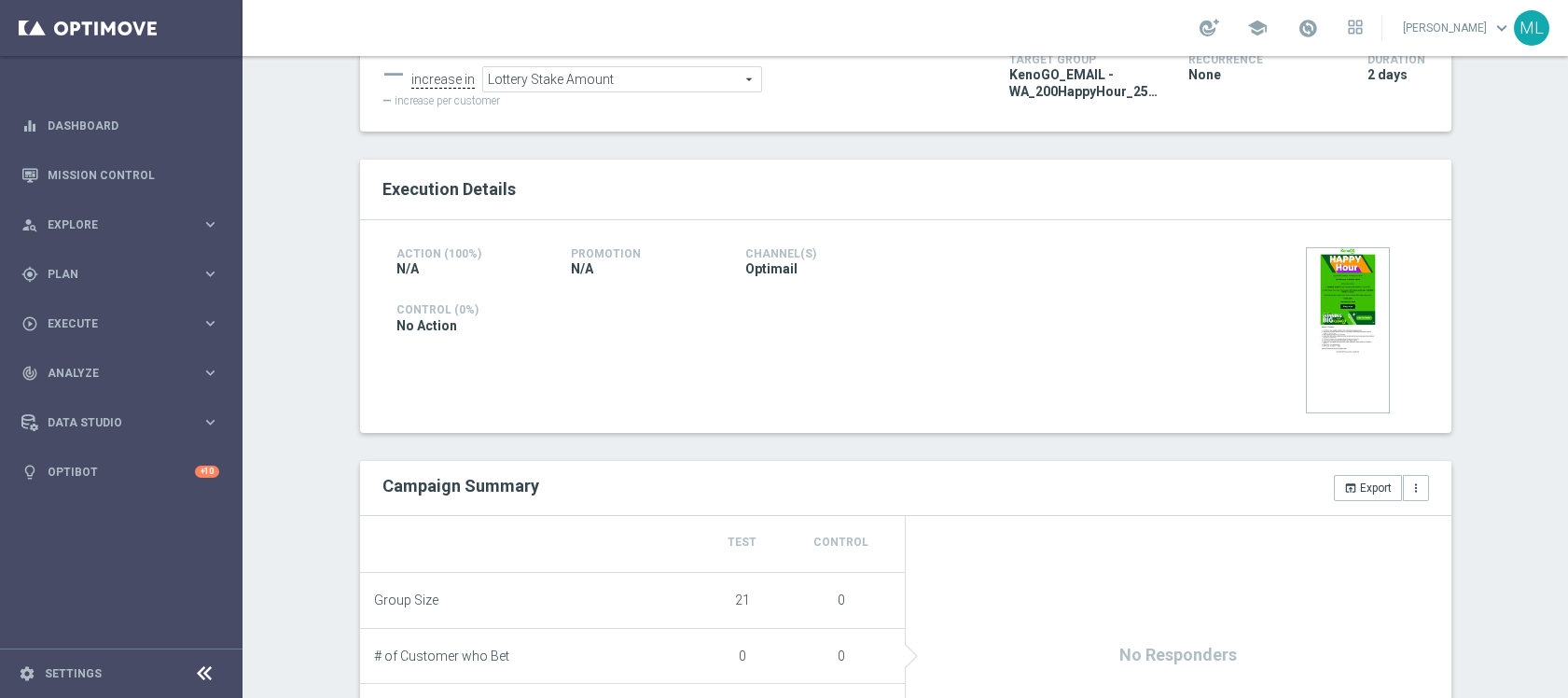
scroll to position [272, 0]
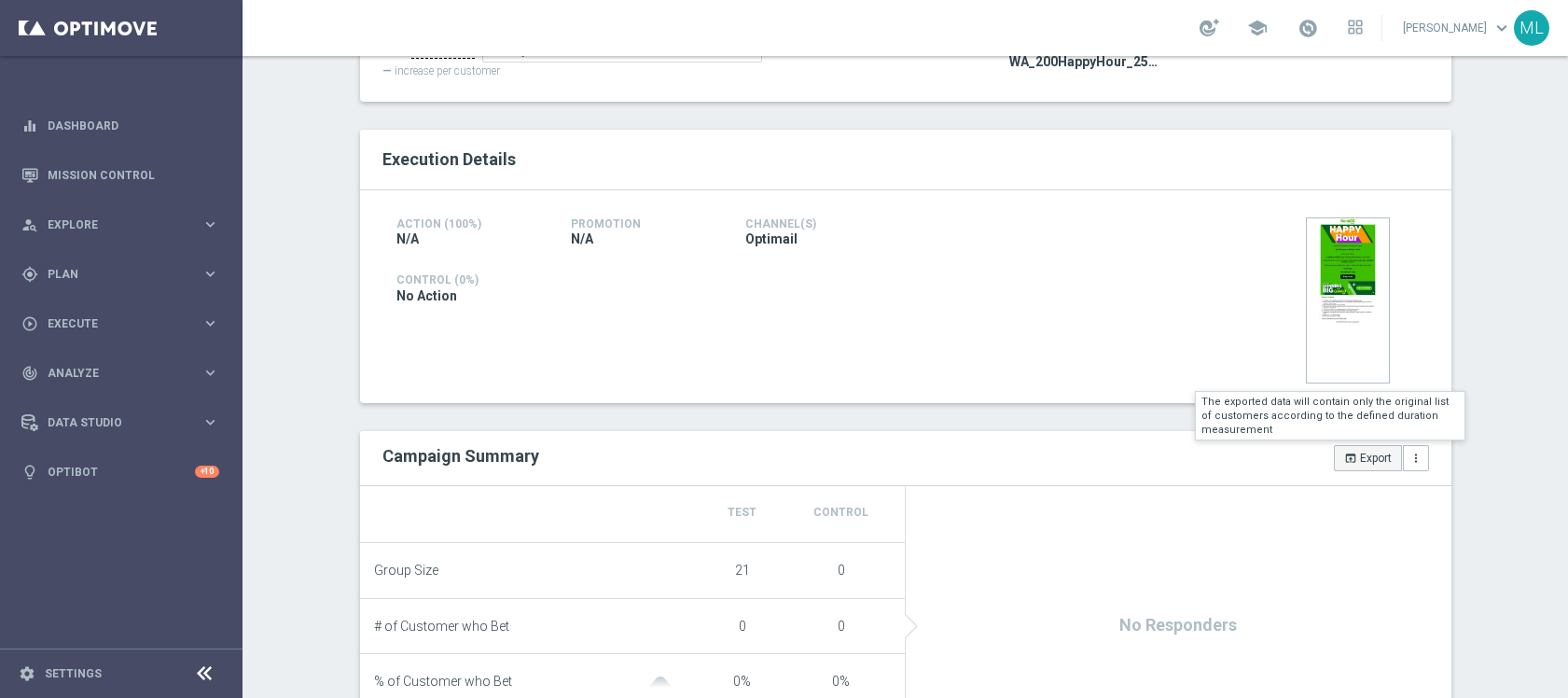
click at [1346, 460] on icon "open_in_browser" at bounding box center [1350, 458] width 13 height 13
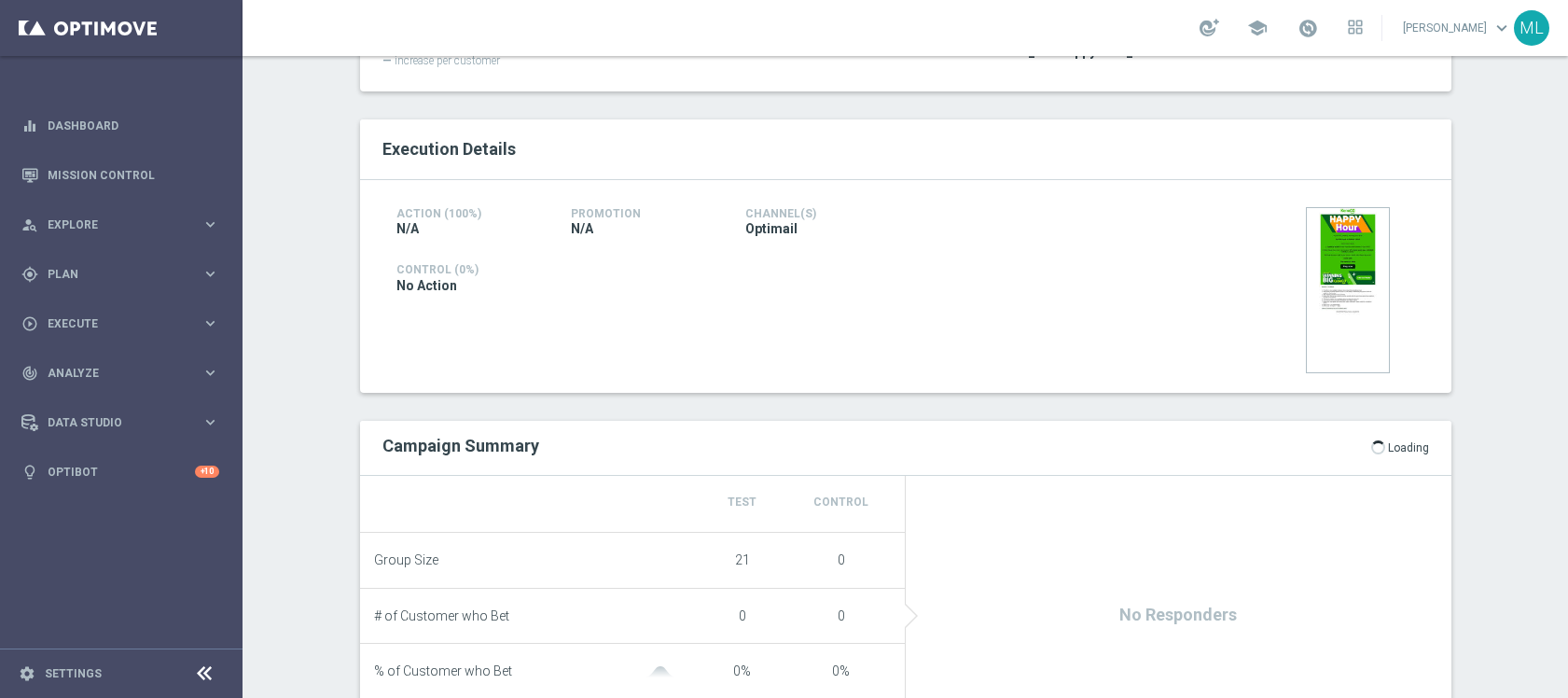
scroll to position [285, 0]
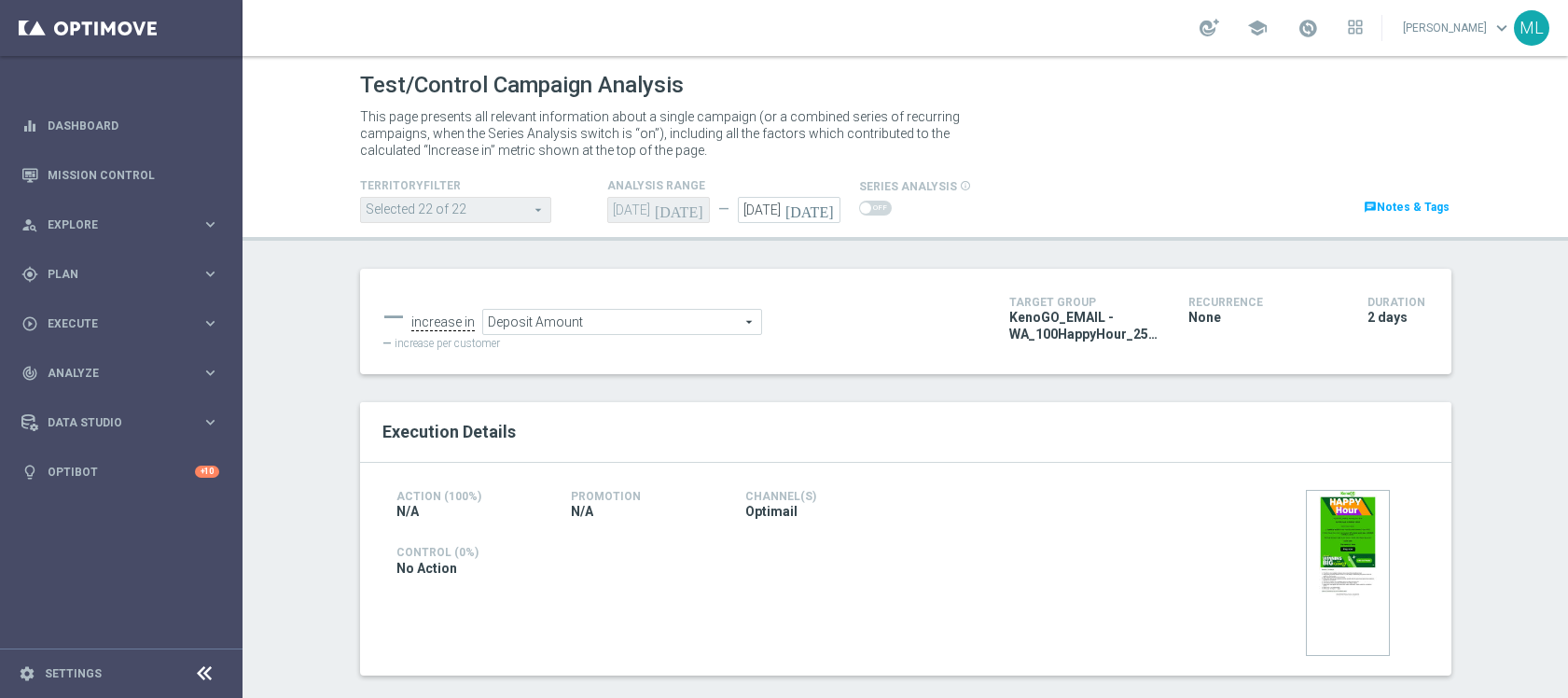
click at [825, 213] on icon "[DATE]" at bounding box center [812, 206] width 55 height 20
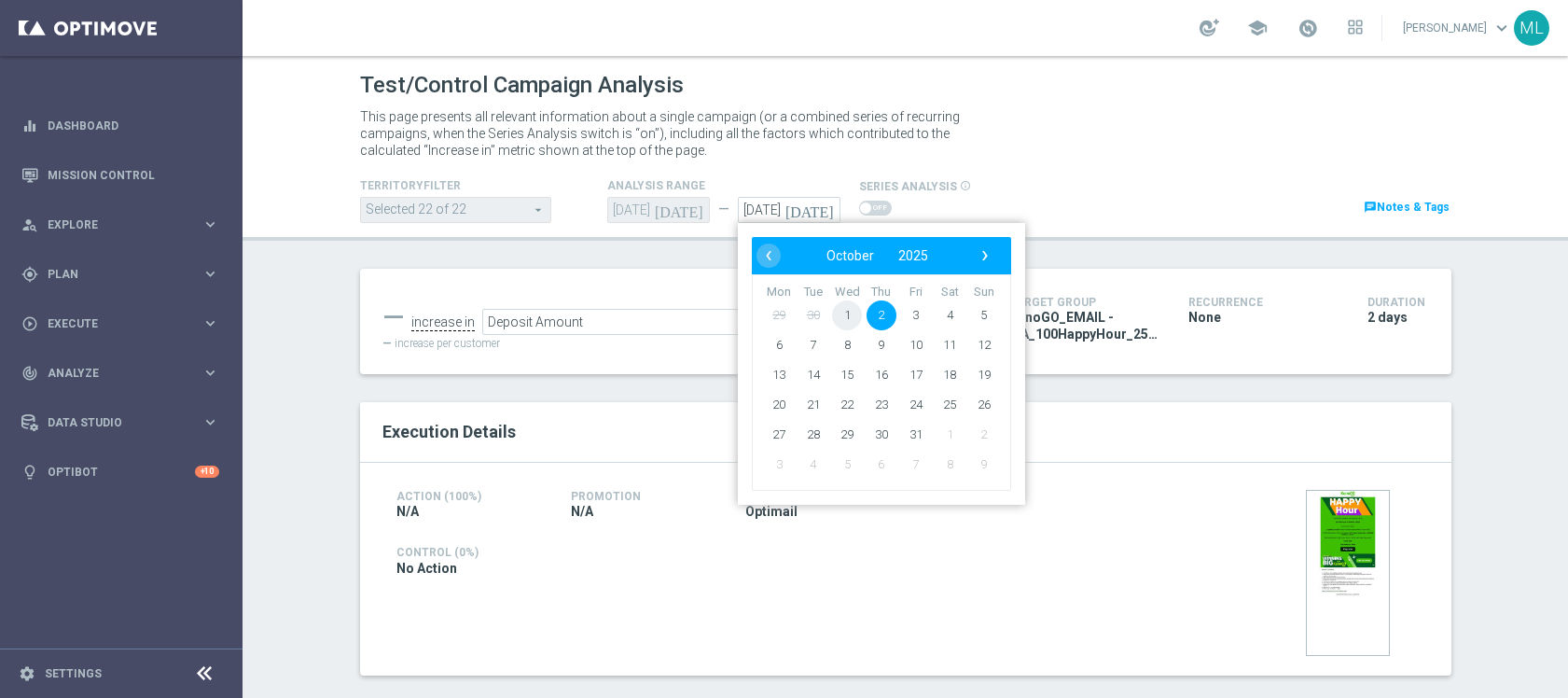
click at [847, 316] on span "1" at bounding box center [846, 314] width 30 height 30
type input "01 Oct 2025"
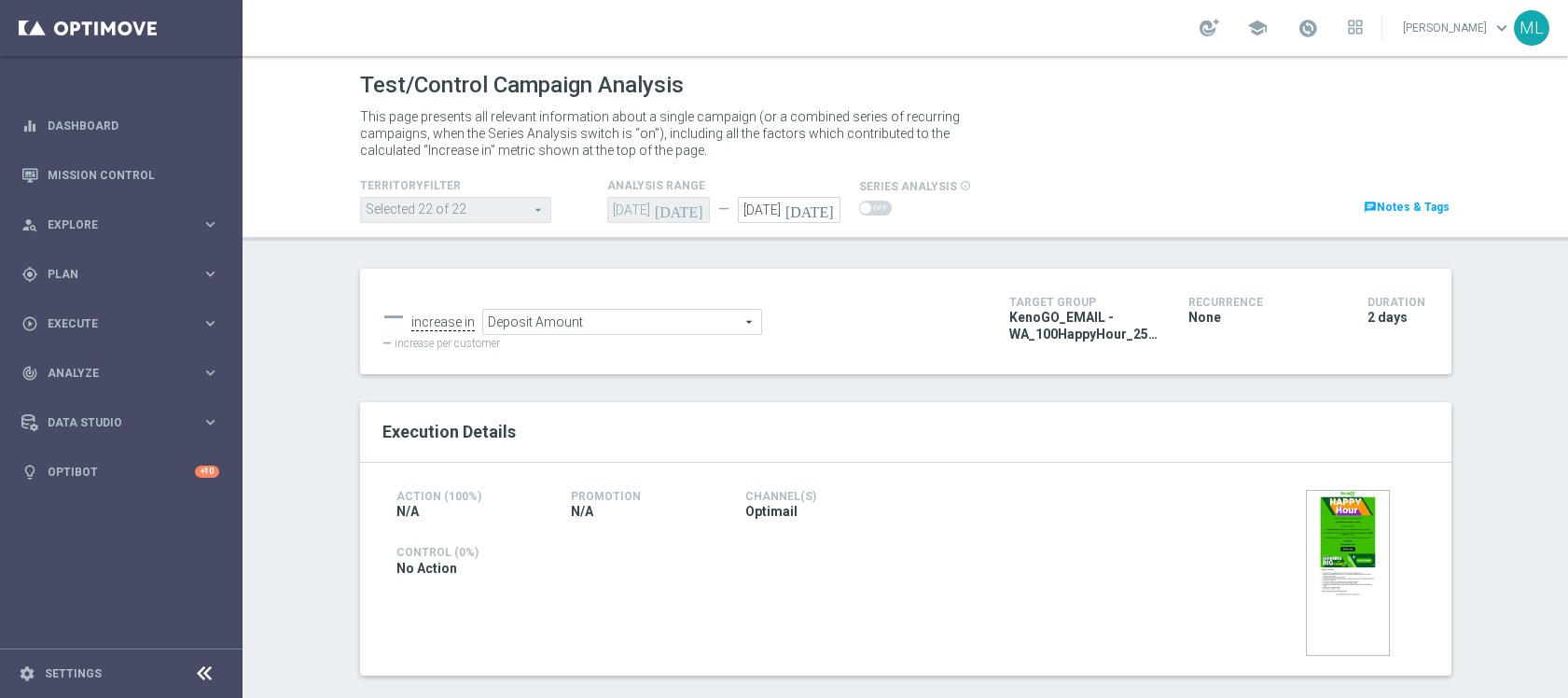
click at [693, 321] on span "Deposit Amount" at bounding box center [622, 321] width 278 height 24
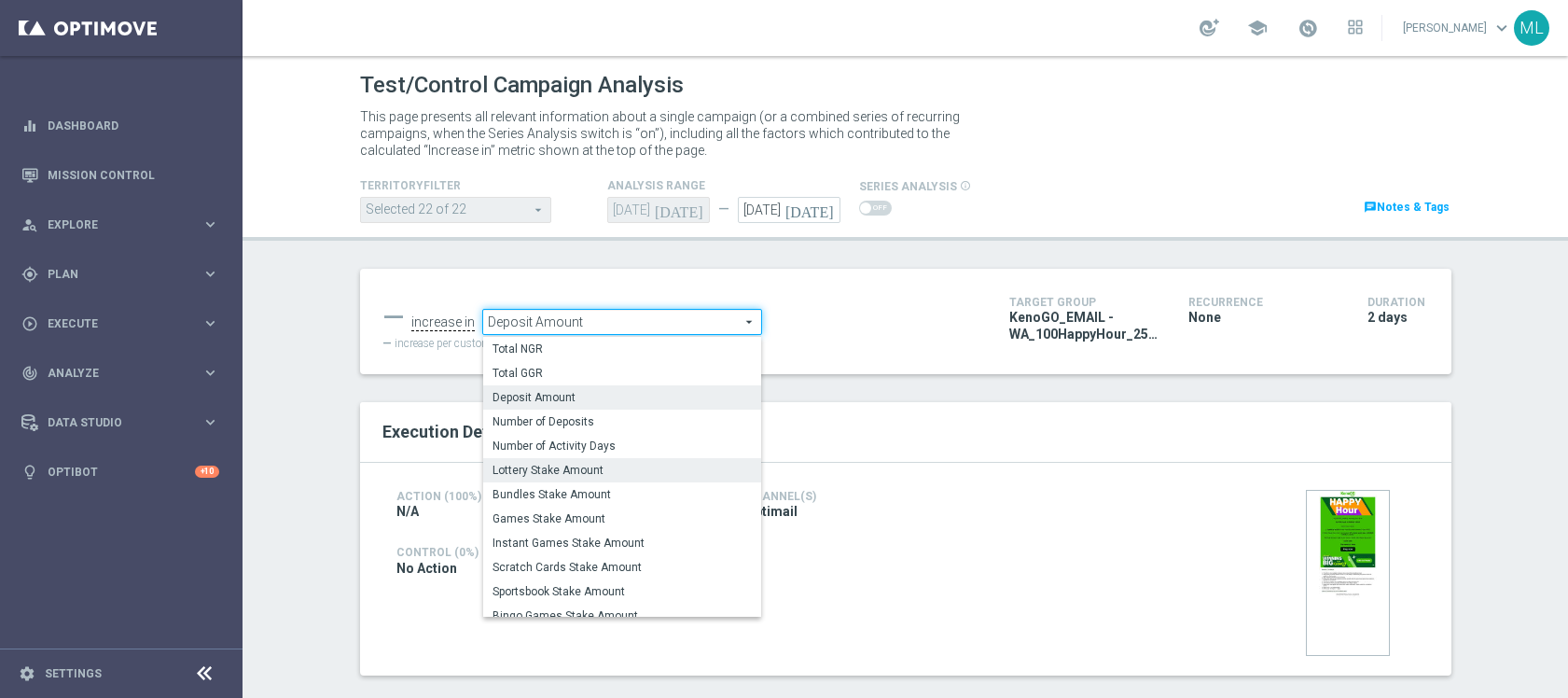
click at [613, 470] on span "Lottery Stake Amount" at bounding box center [622, 471] width 260 height 15
type input "Lottery Stake Amount"
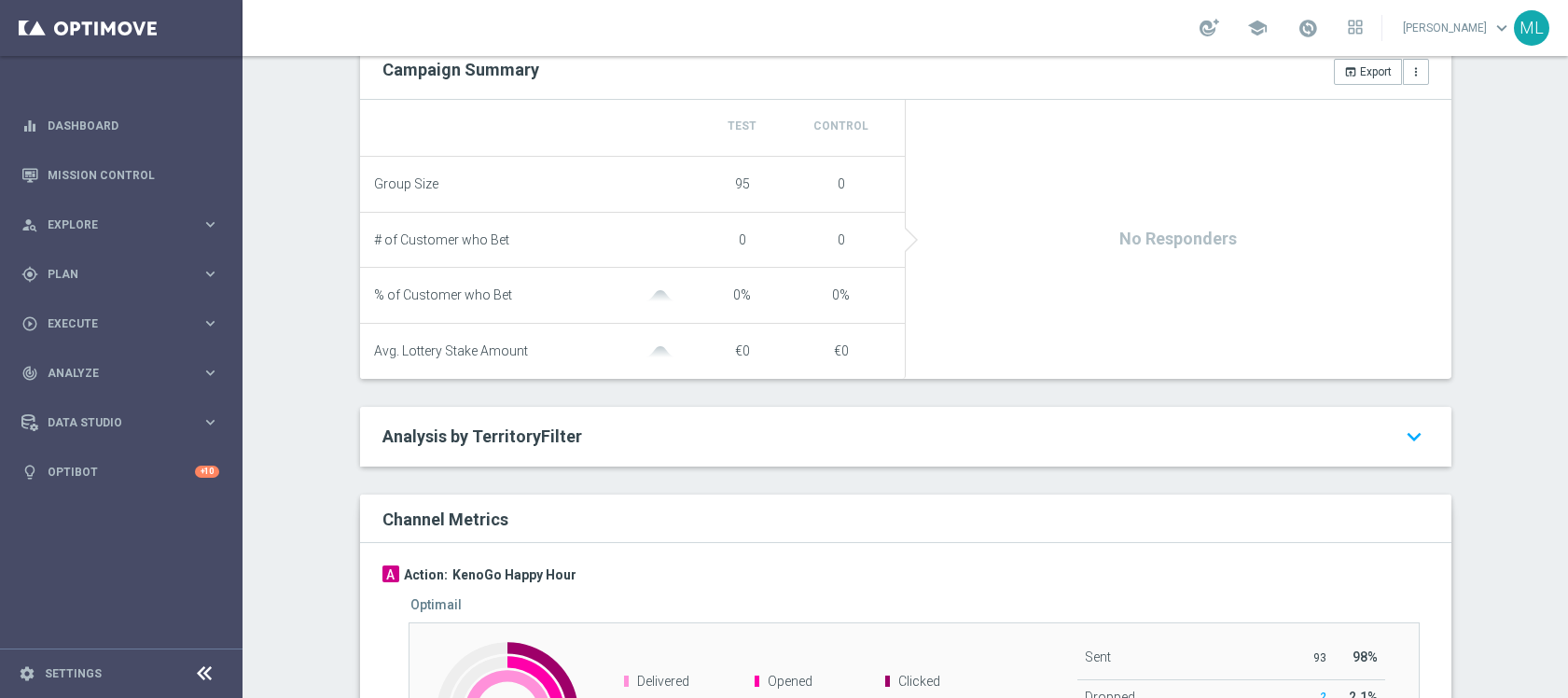
scroll to position [659, 0]
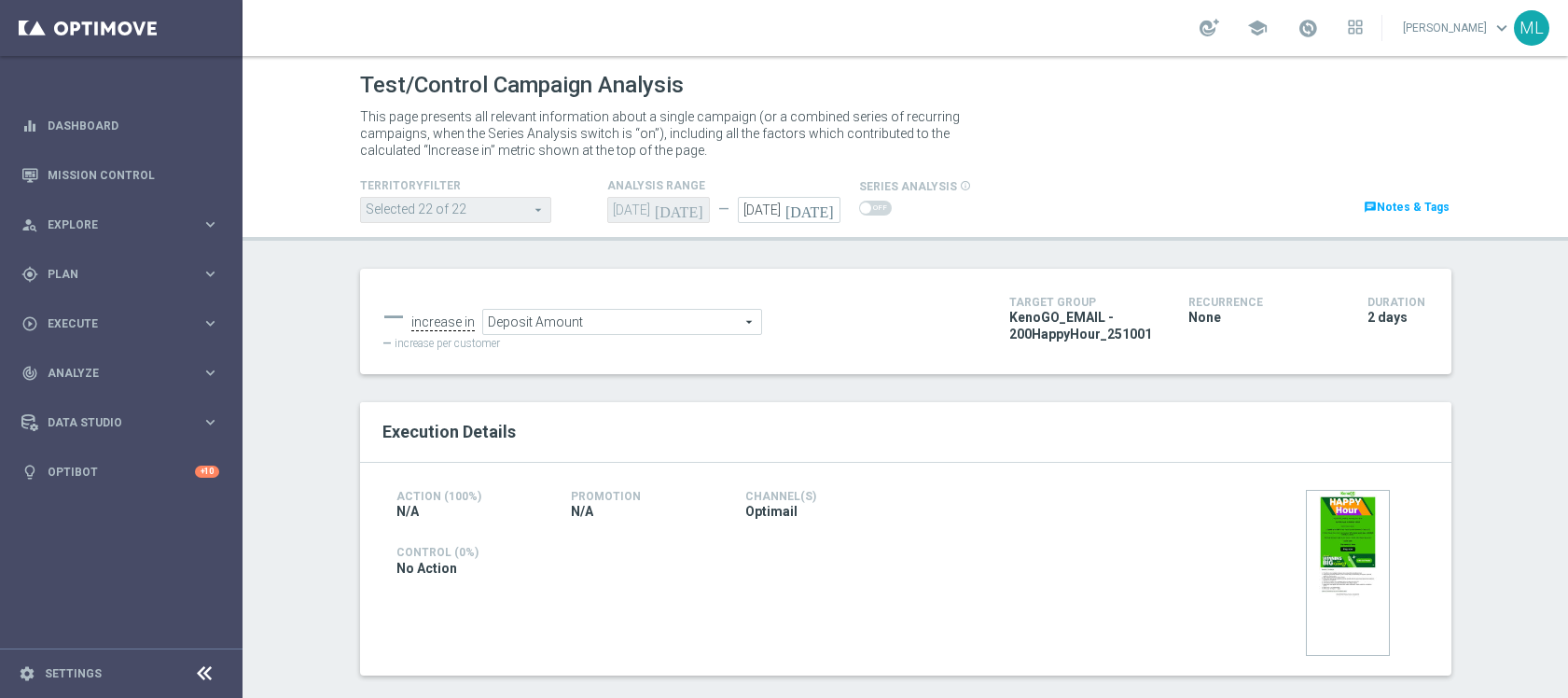
click at [823, 213] on icon "[DATE]" at bounding box center [812, 206] width 55 height 20
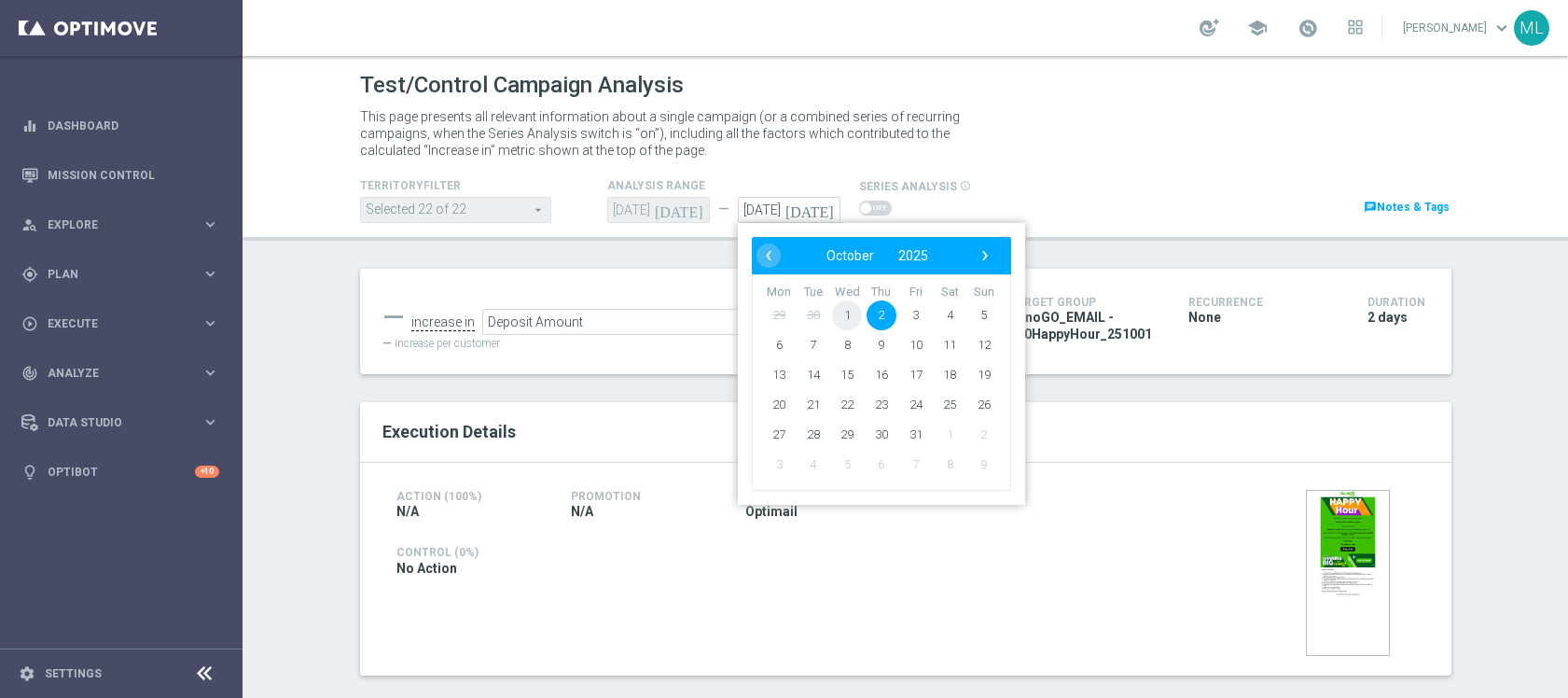
click at [837, 317] on span "1" at bounding box center [846, 314] width 30 height 30
type input "01 Oct 2025"
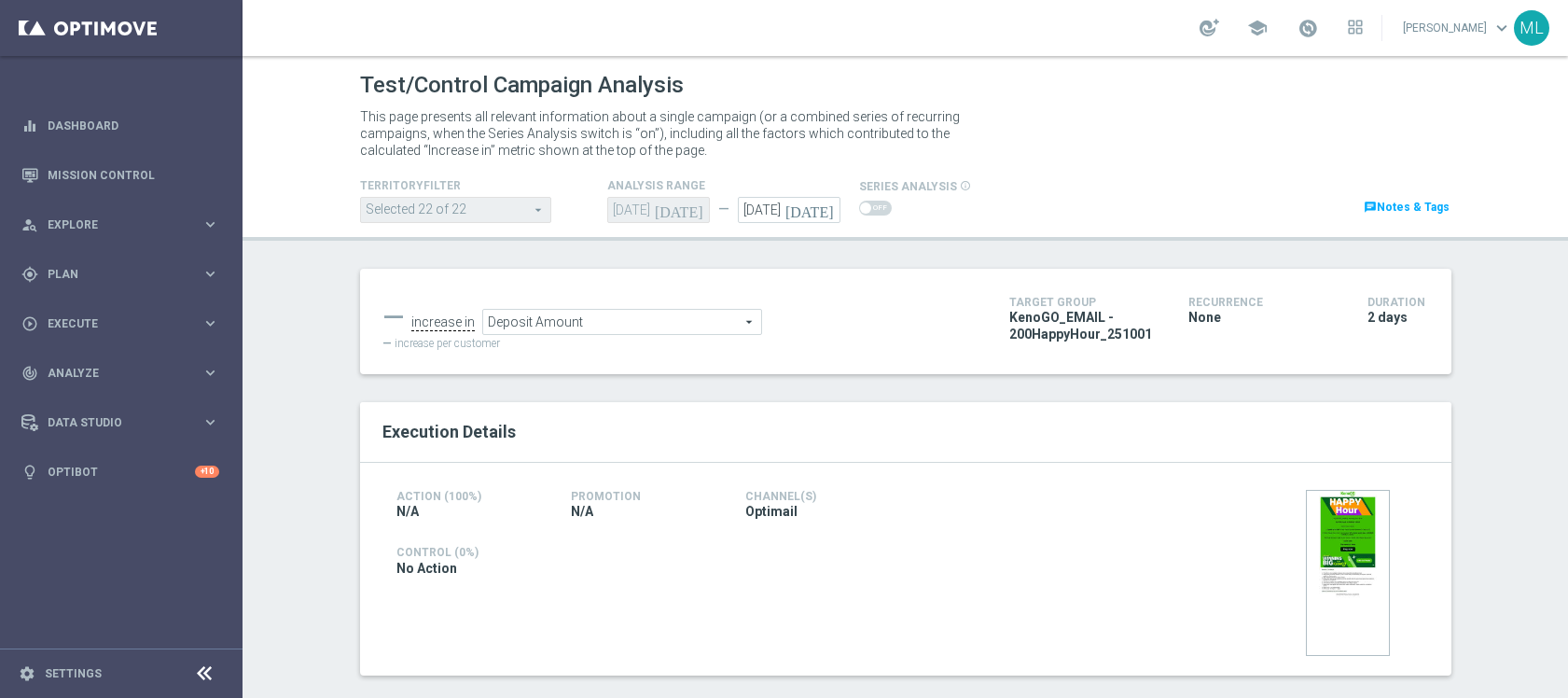
click at [726, 329] on span "Deposit Amount" at bounding box center [622, 321] width 278 height 24
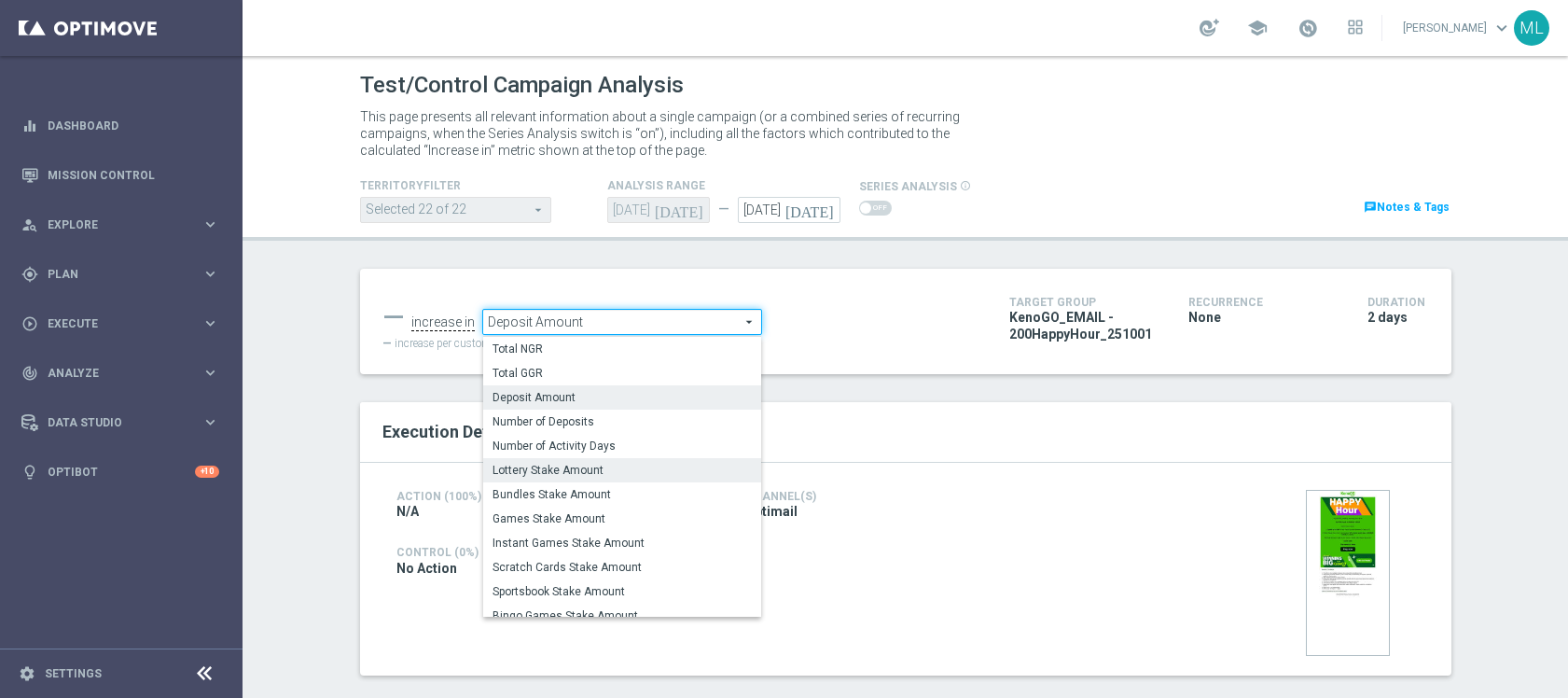
click at [643, 463] on span "Lottery Stake Amount" at bounding box center [622, 471] width 260 height 15
type input "Lottery Stake Amount"
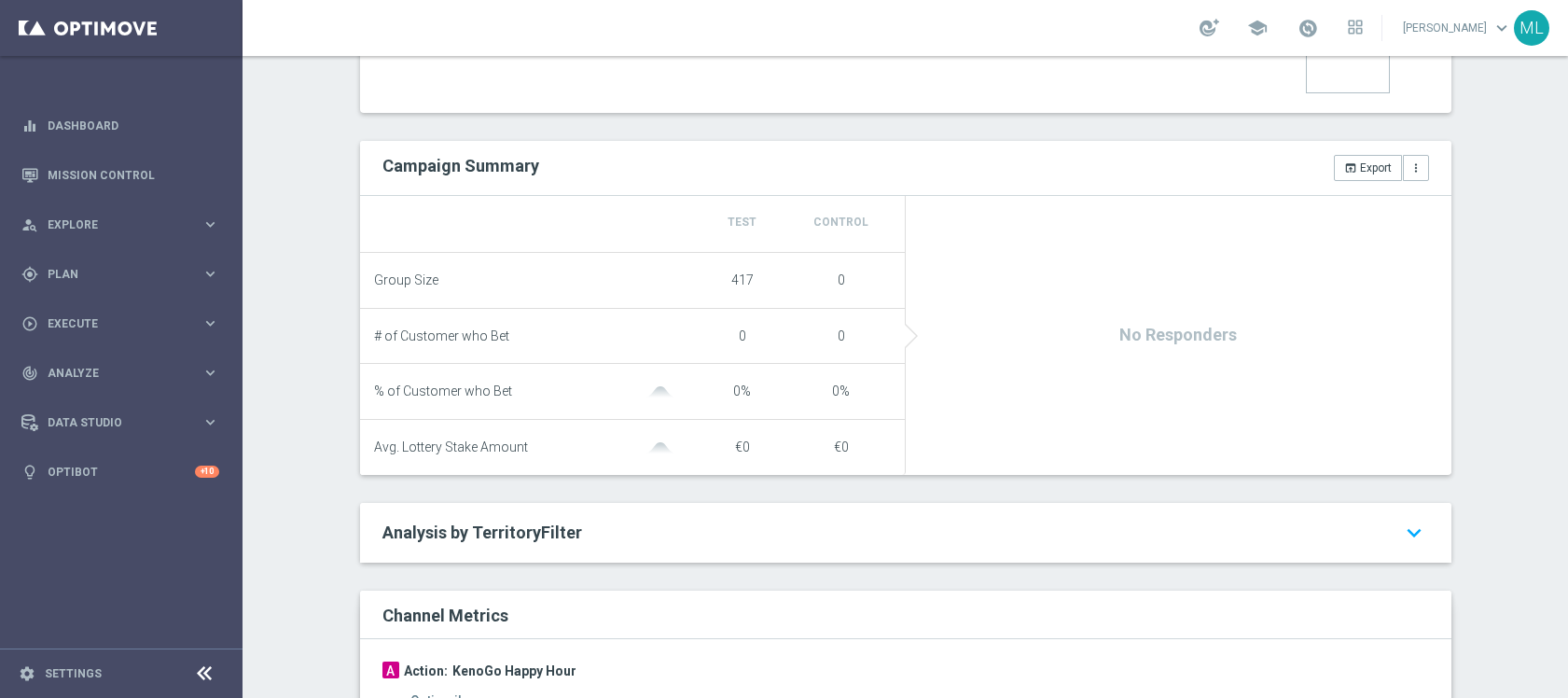
scroll to position [563, 0]
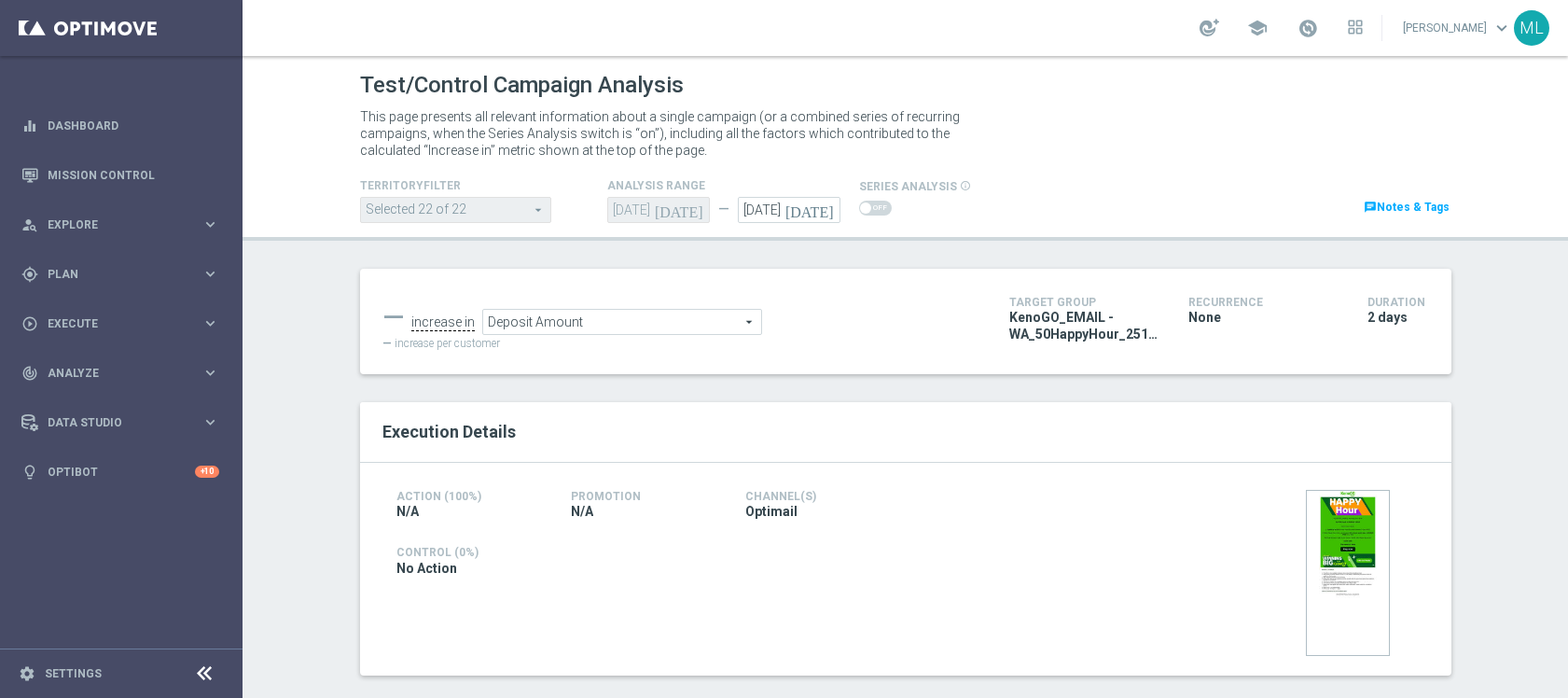
click at [828, 202] on icon "[DATE]" at bounding box center [812, 206] width 55 height 20
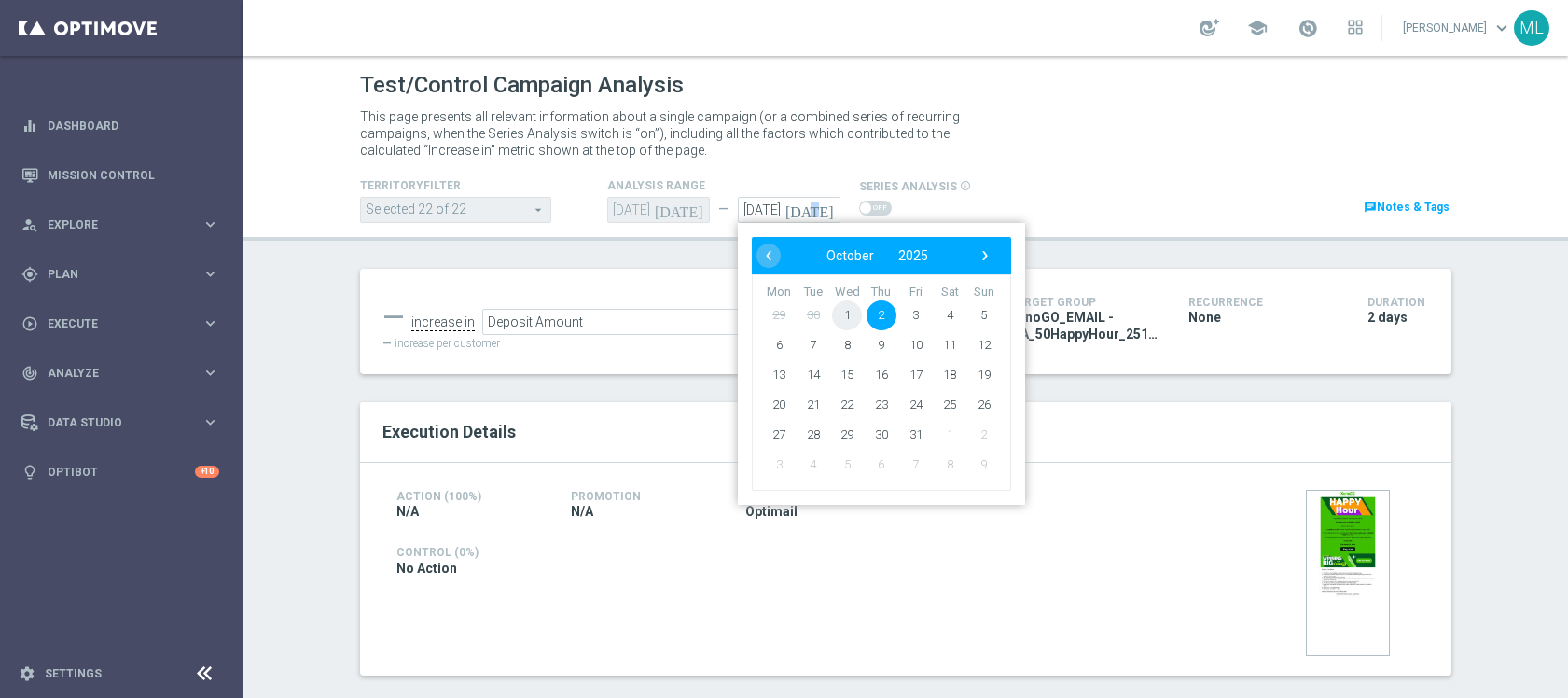
click at [846, 314] on span "1" at bounding box center [846, 314] width 30 height 30
type input "[DATE]"
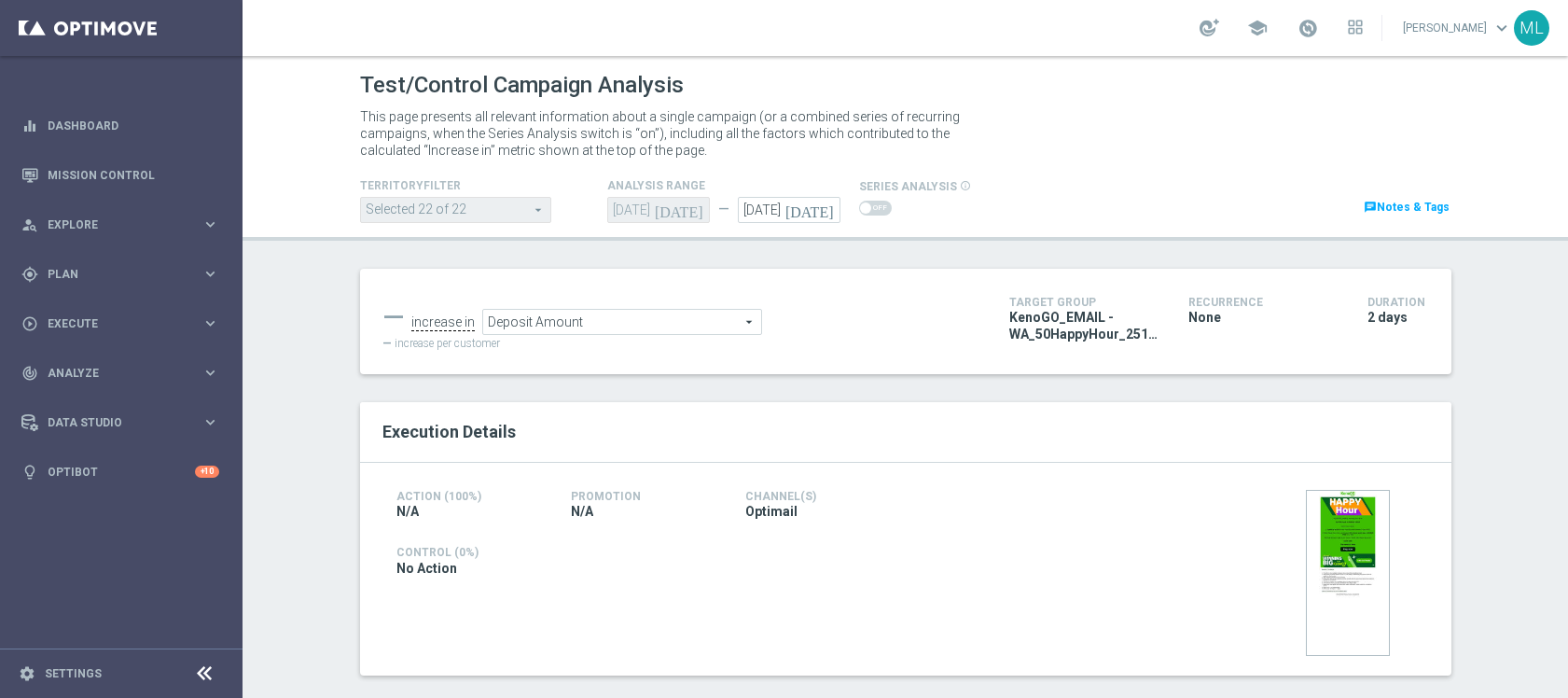
click at [661, 322] on span "Deposit Amount" at bounding box center [622, 321] width 278 height 24
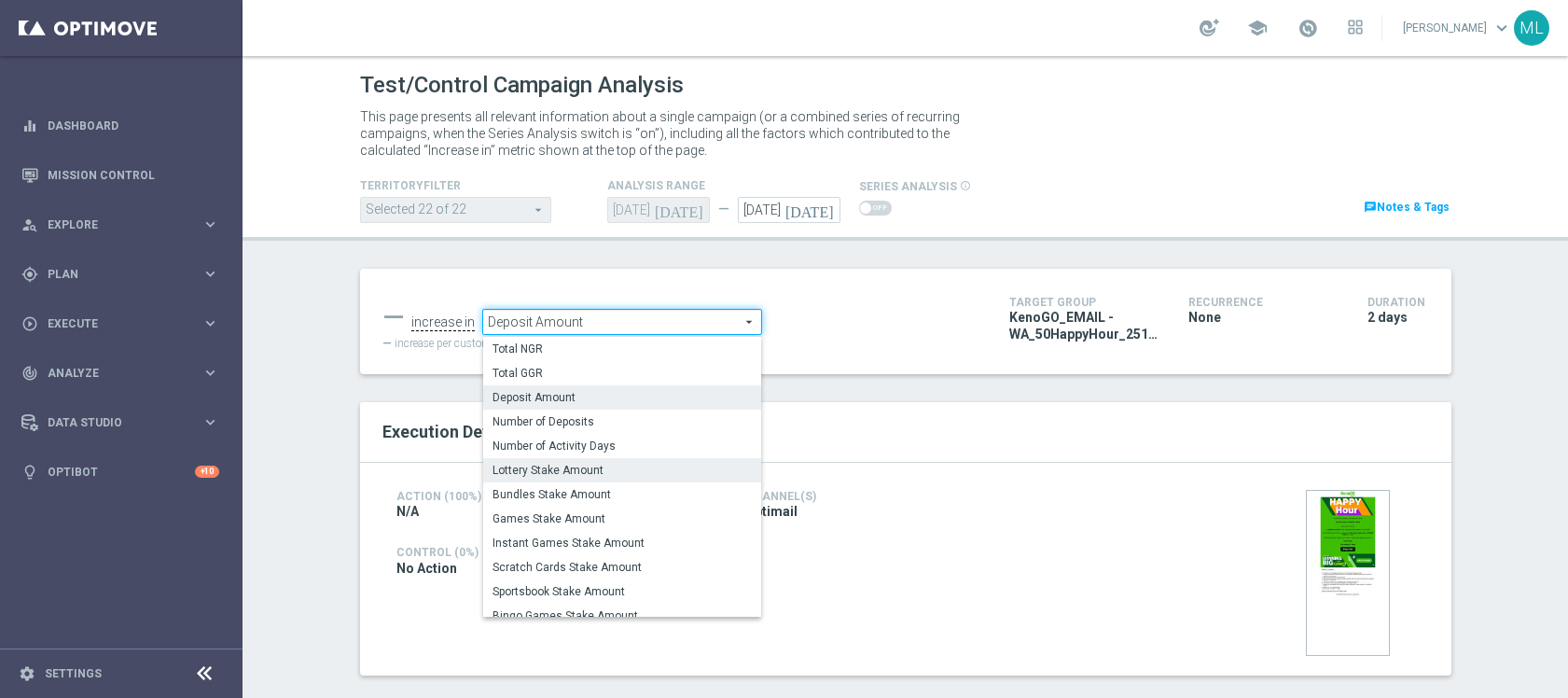
click at [605, 461] on label "Lottery Stake Amount" at bounding box center [622, 470] width 278 height 24
type input "Lottery Stake Amount"
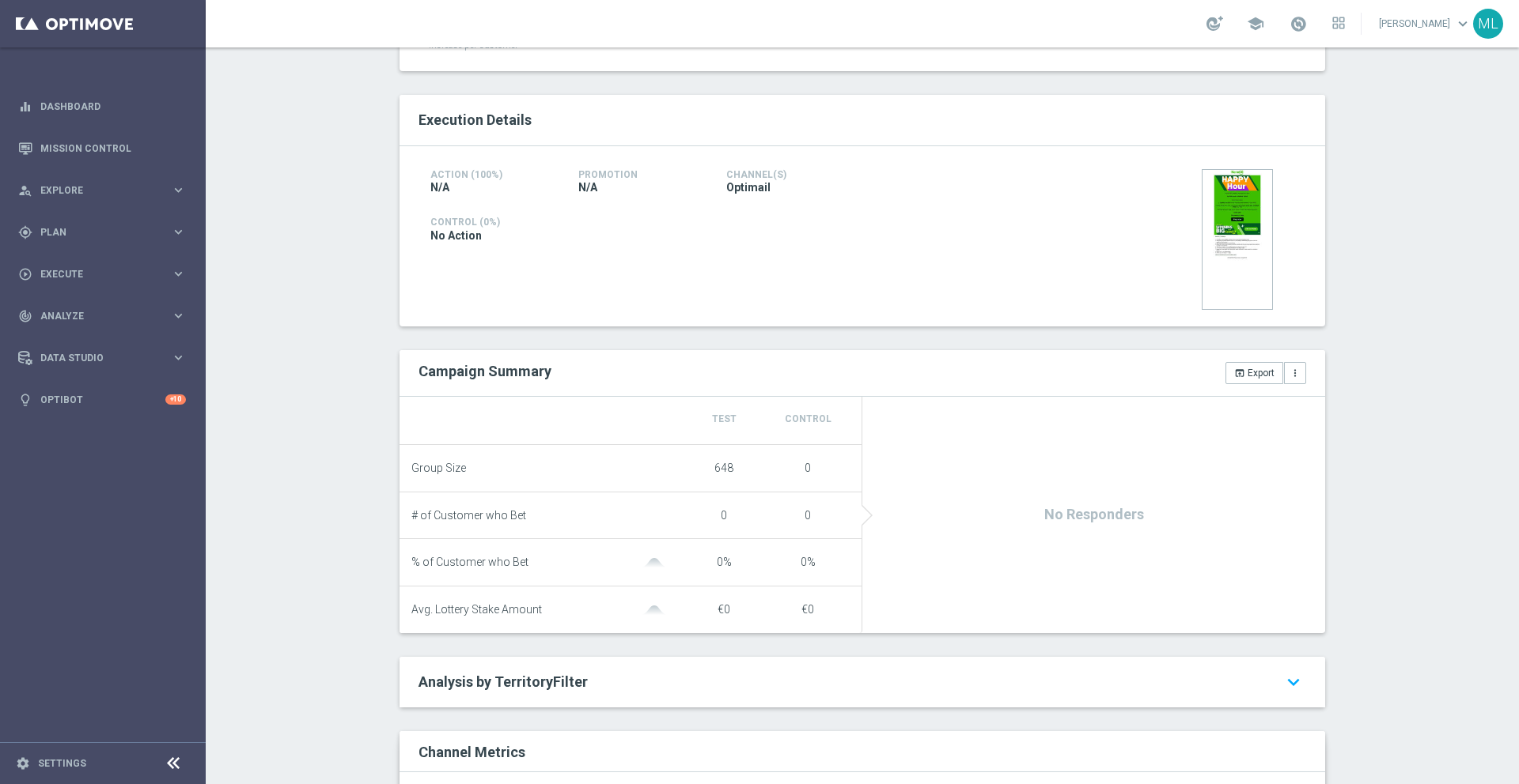
scroll to position [253, 0]
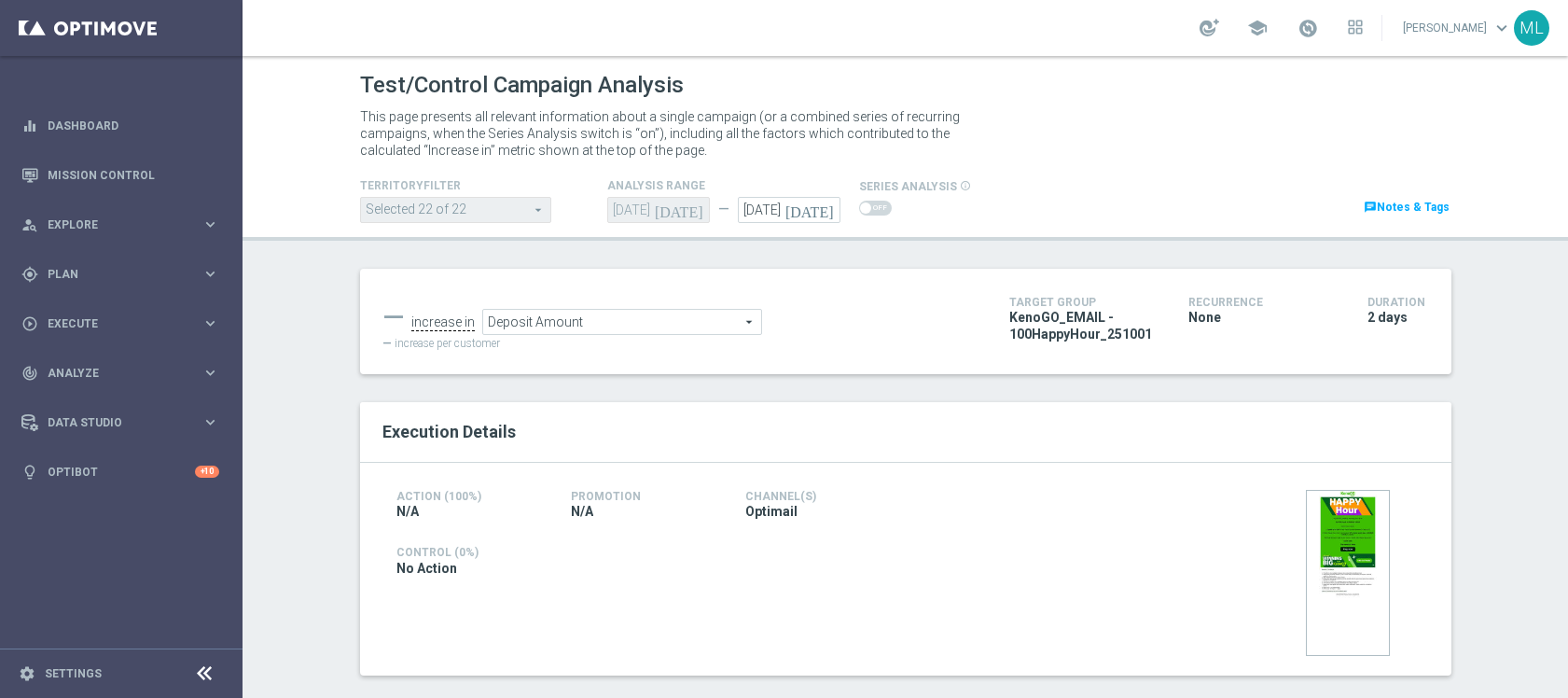
click at [824, 205] on icon "[DATE]" at bounding box center [812, 206] width 55 height 20
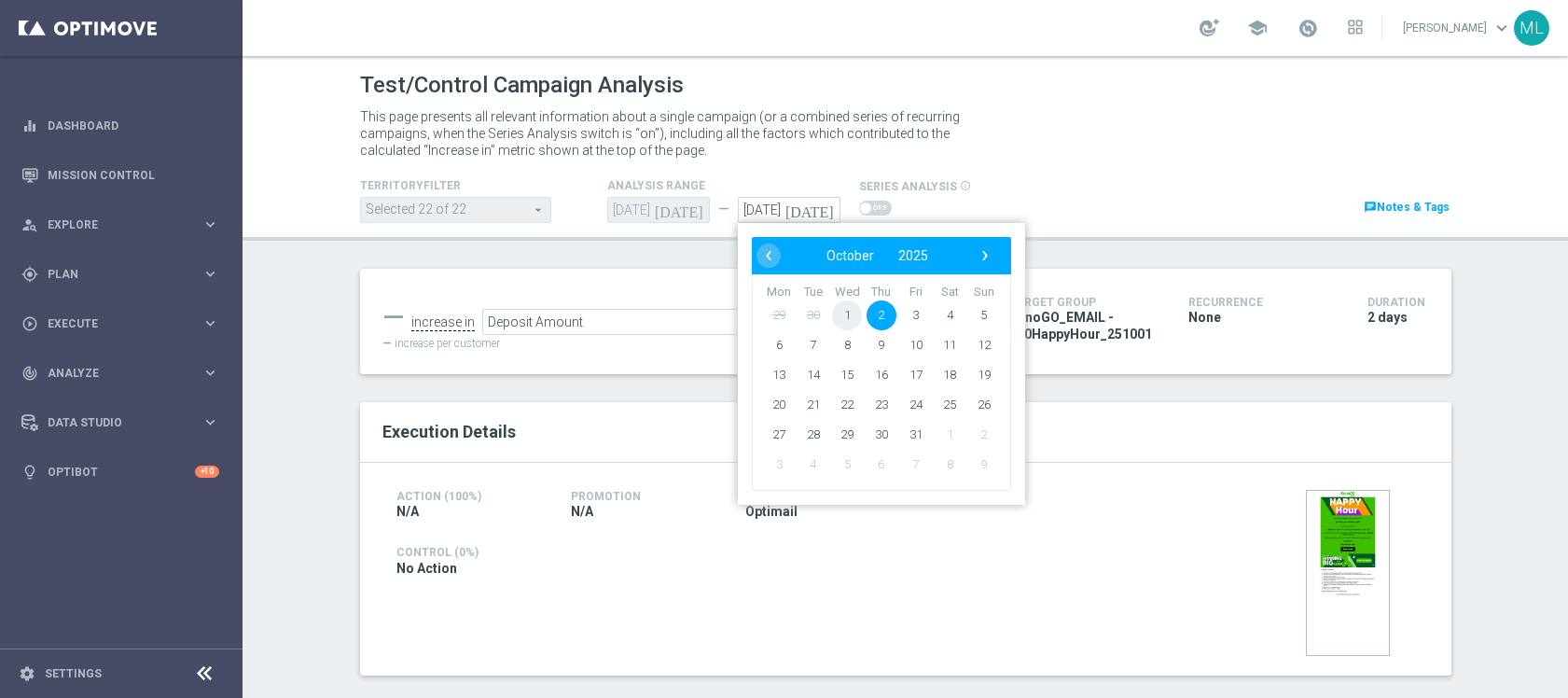
click at [852, 314] on span "1" at bounding box center [846, 314] width 30 height 30
type input "[DATE]"
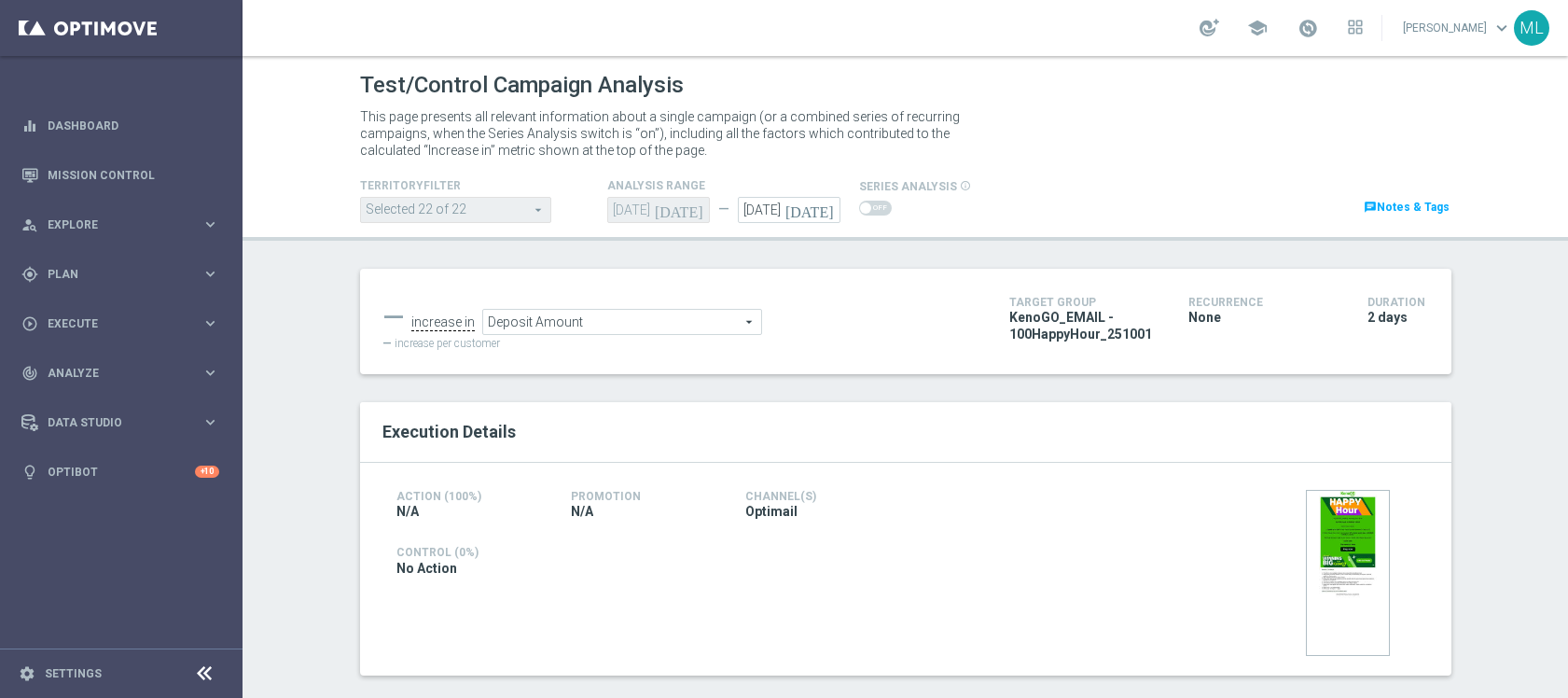
click at [725, 314] on span "Deposit Amount" at bounding box center [622, 321] width 278 height 24
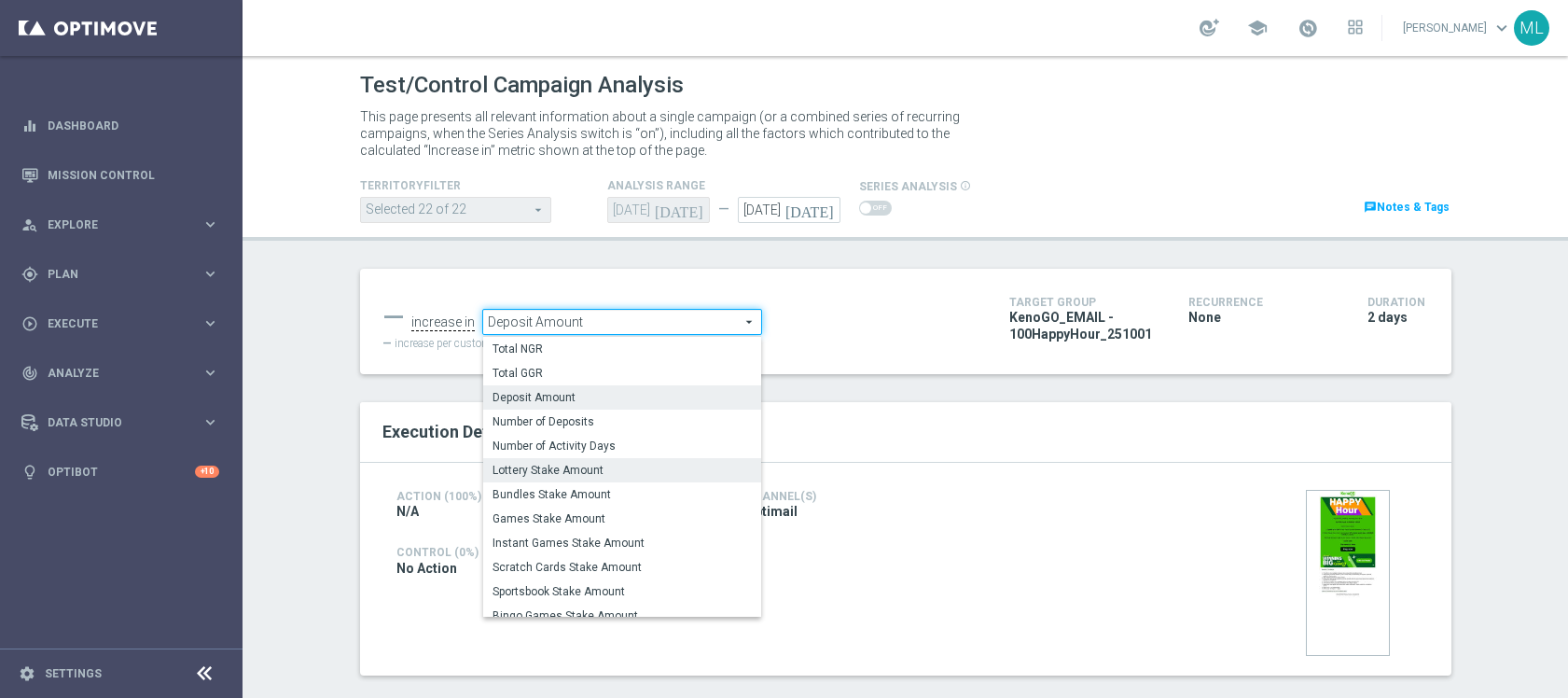
click at [643, 472] on span "Lottery Stake Amount" at bounding box center [622, 471] width 260 height 15
type input "Lottery Stake Amount"
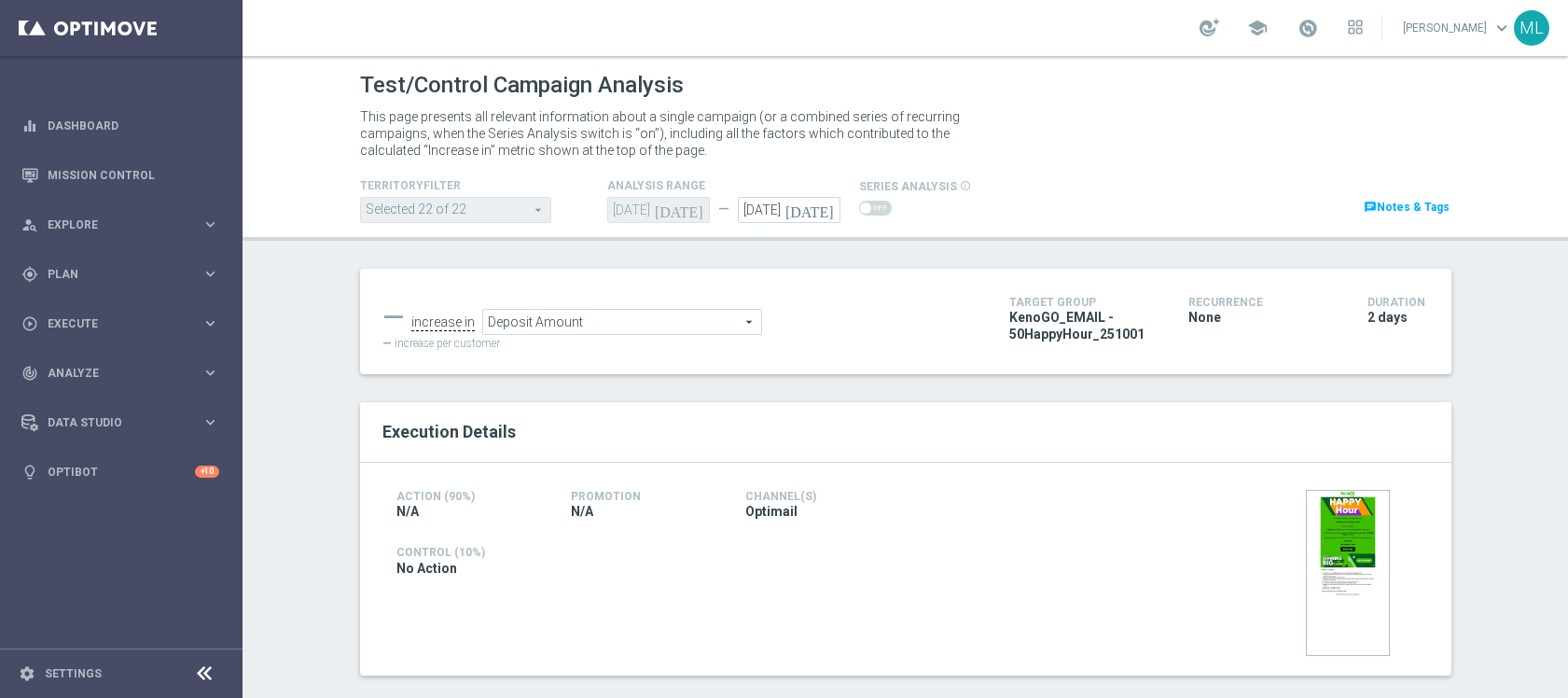
click at [826, 208] on icon "[DATE]" at bounding box center [812, 206] width 55 height 20
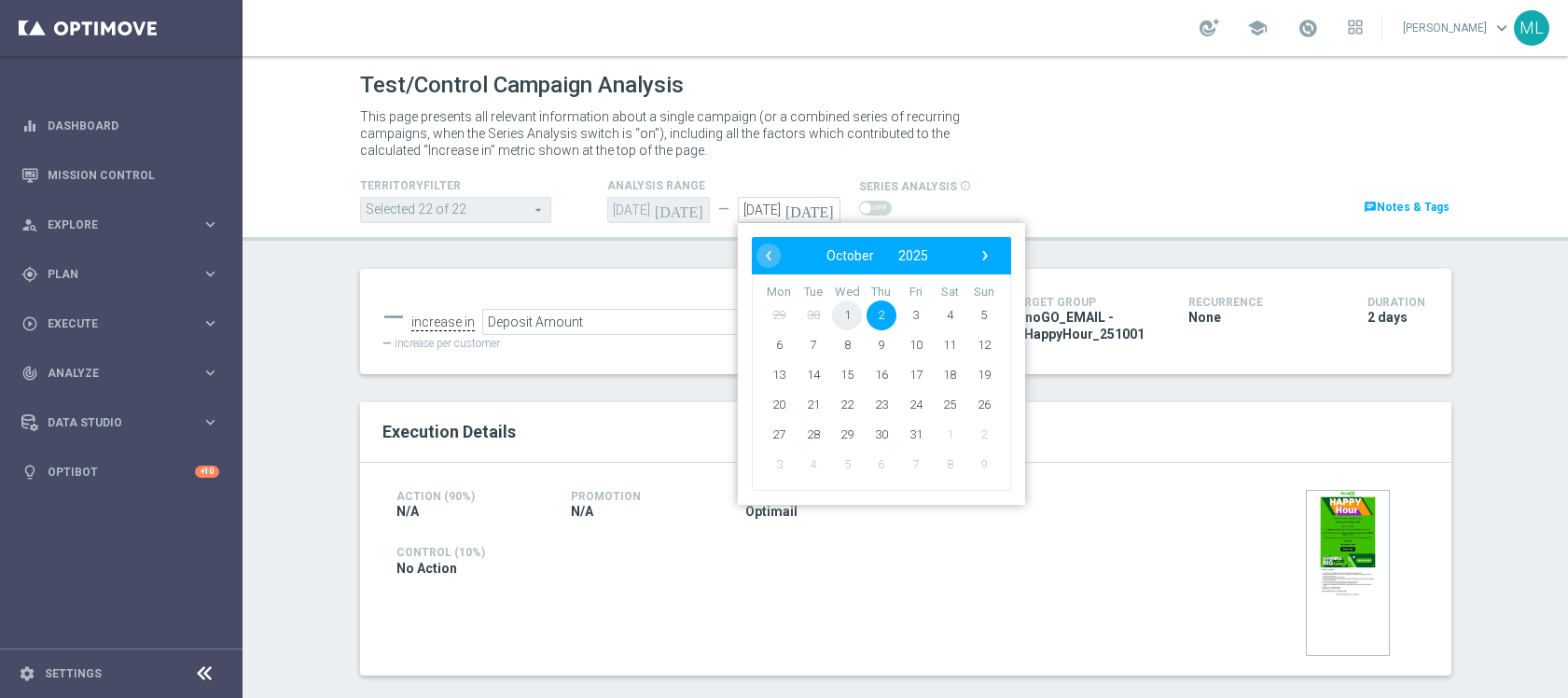
click at [842, 309] on span "1" at bounding box center [846, 314] width 30 height 30
type input "[DATE]"
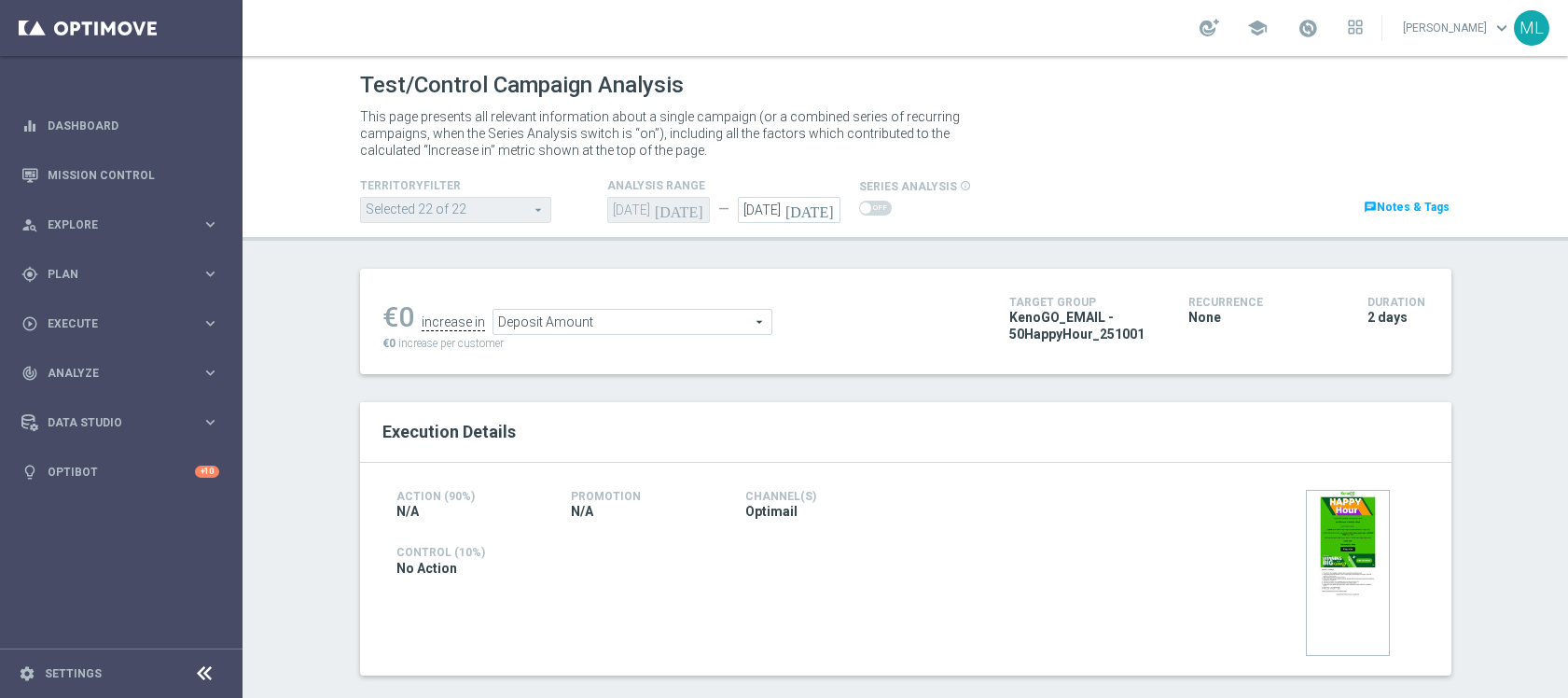
click at [741, 321] on span "Deposit Amount" at bounding box center [633, 321] width 278 height 24
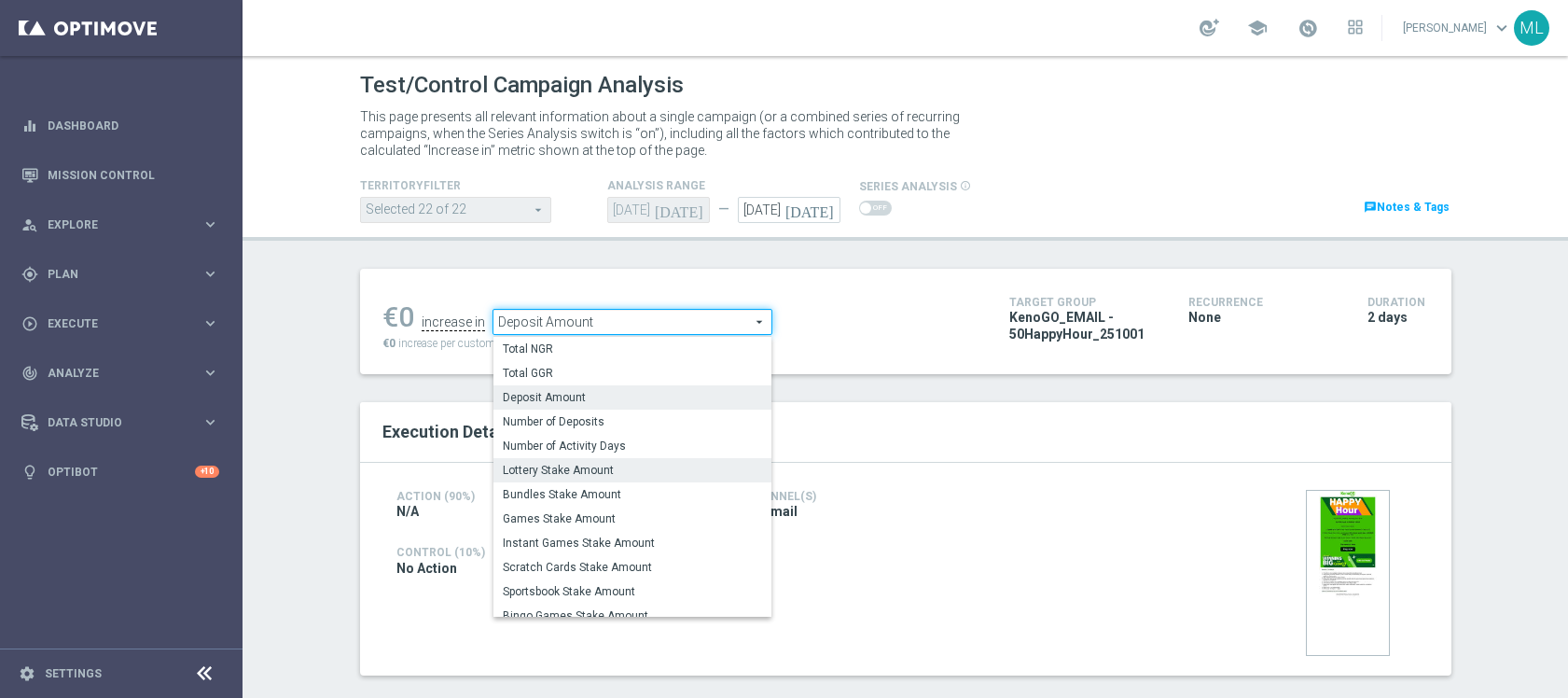
click at [605, 461] on label "Lottery Stake Amount" at bounding box center [633, 470] width 278 height 24
type input "Lottery Stake Amount"
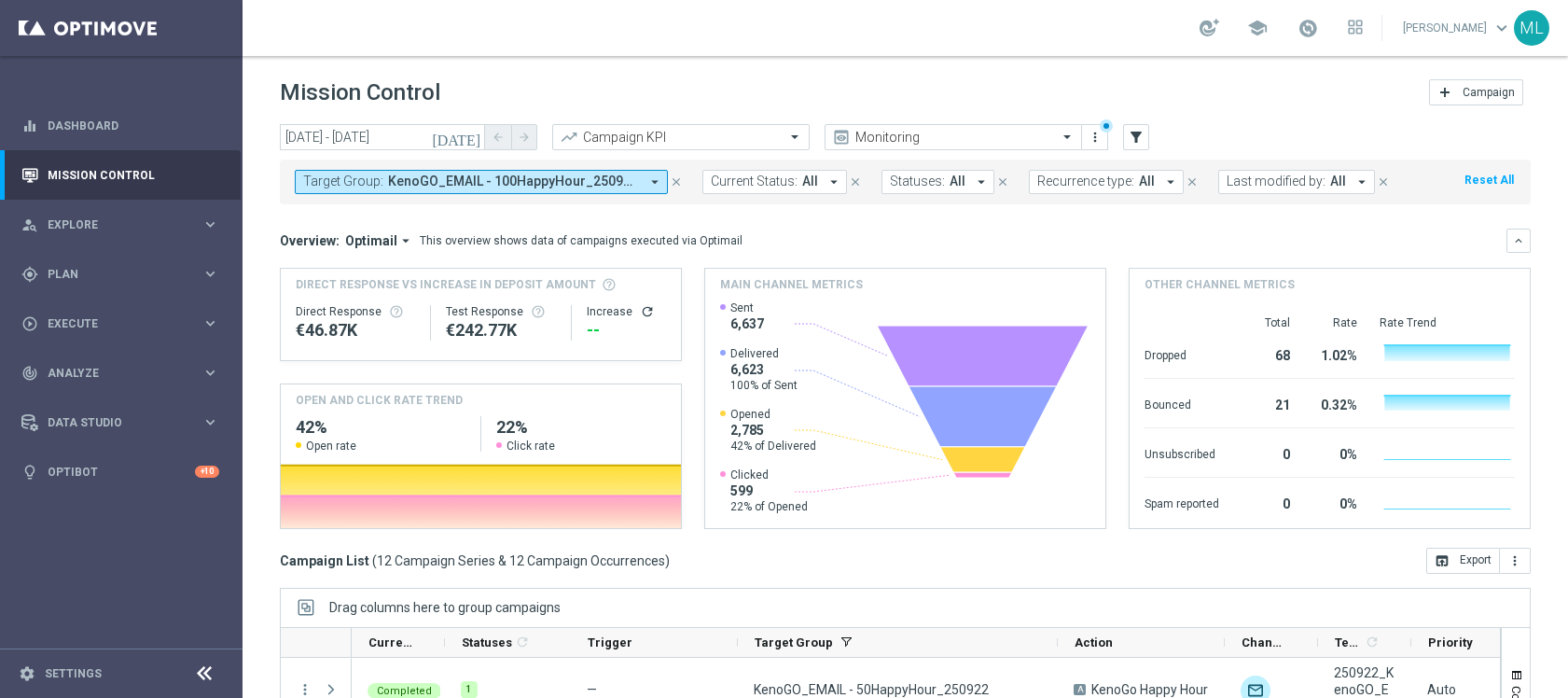
scroll to position [197, 0]
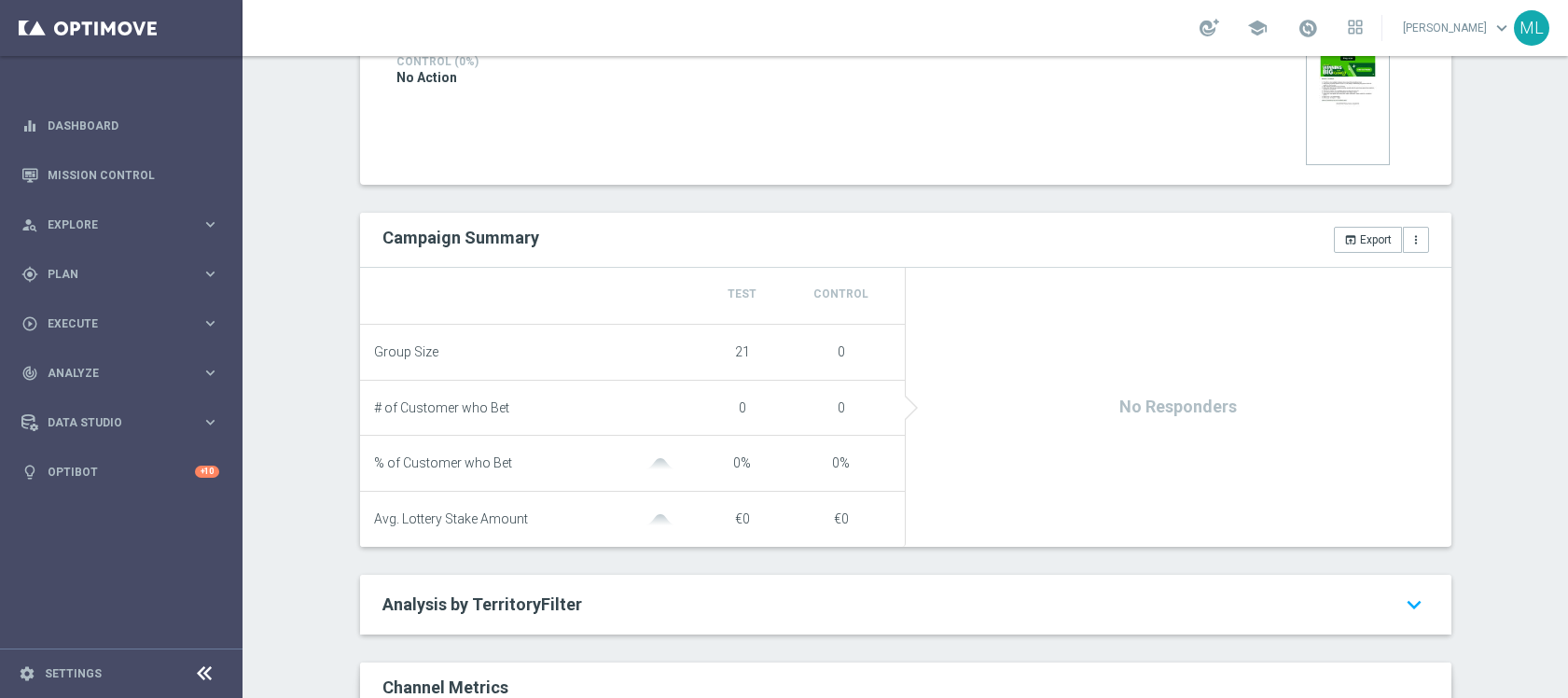
scroll to position [491, 0]
